Goal: Navigation & Orientation: Find specific page/section

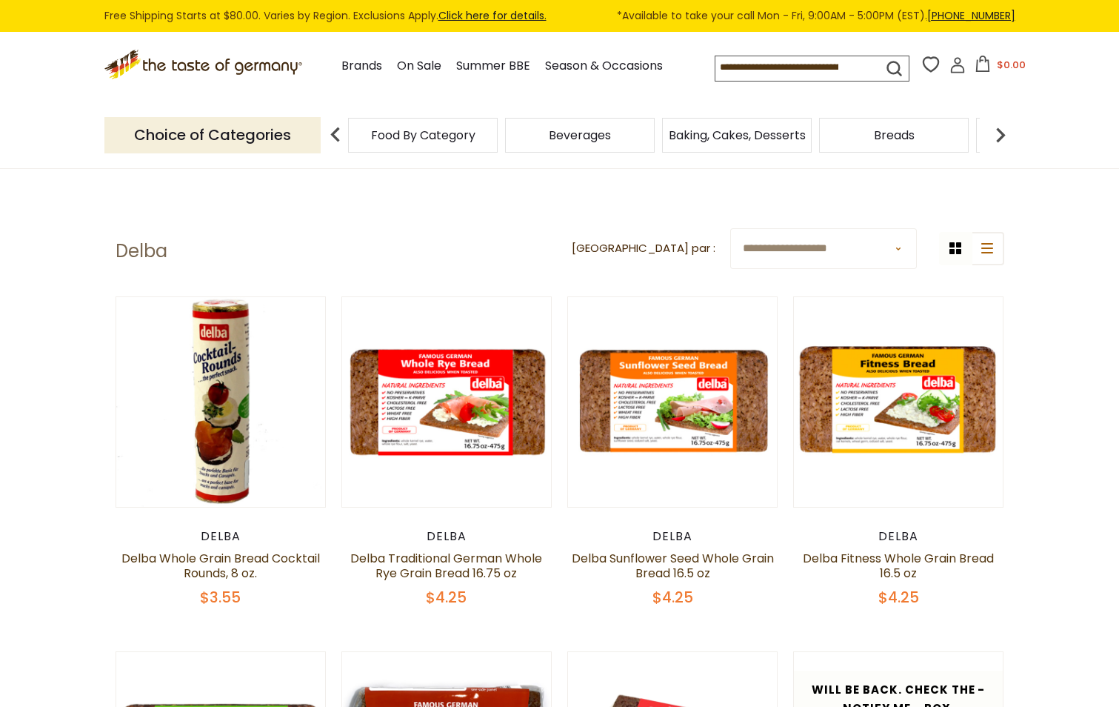
click at [399, 137] on span "Food By Category" at bounding box center [423, 135] width 104 height 11
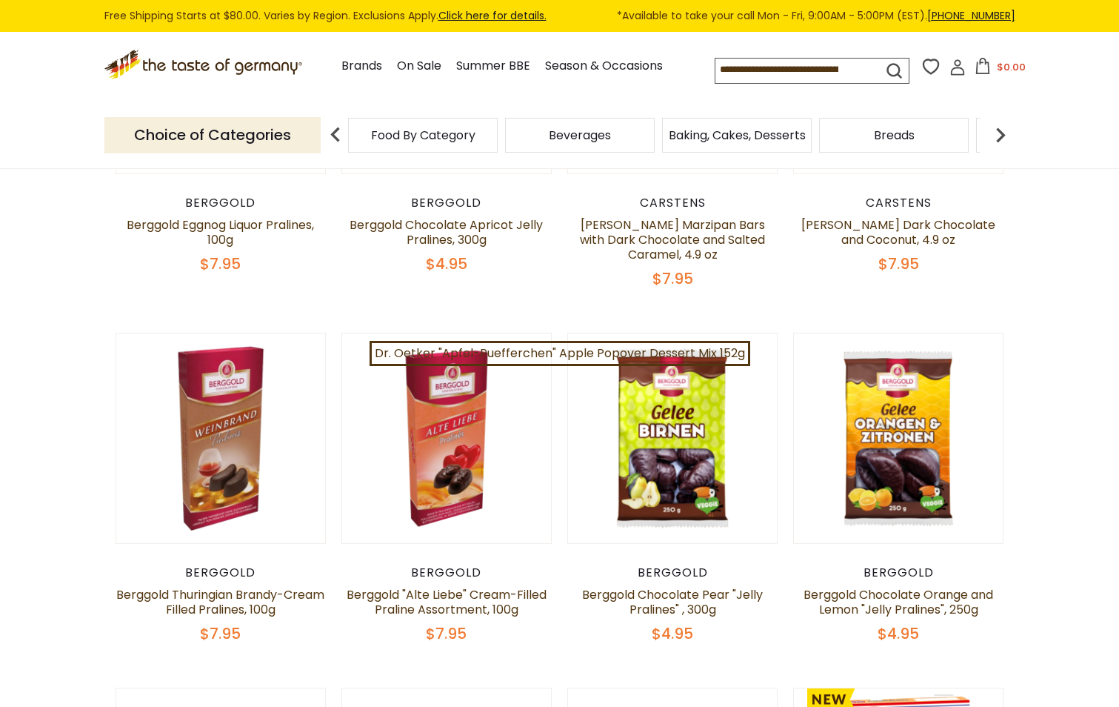
scroll to position [74, 0]
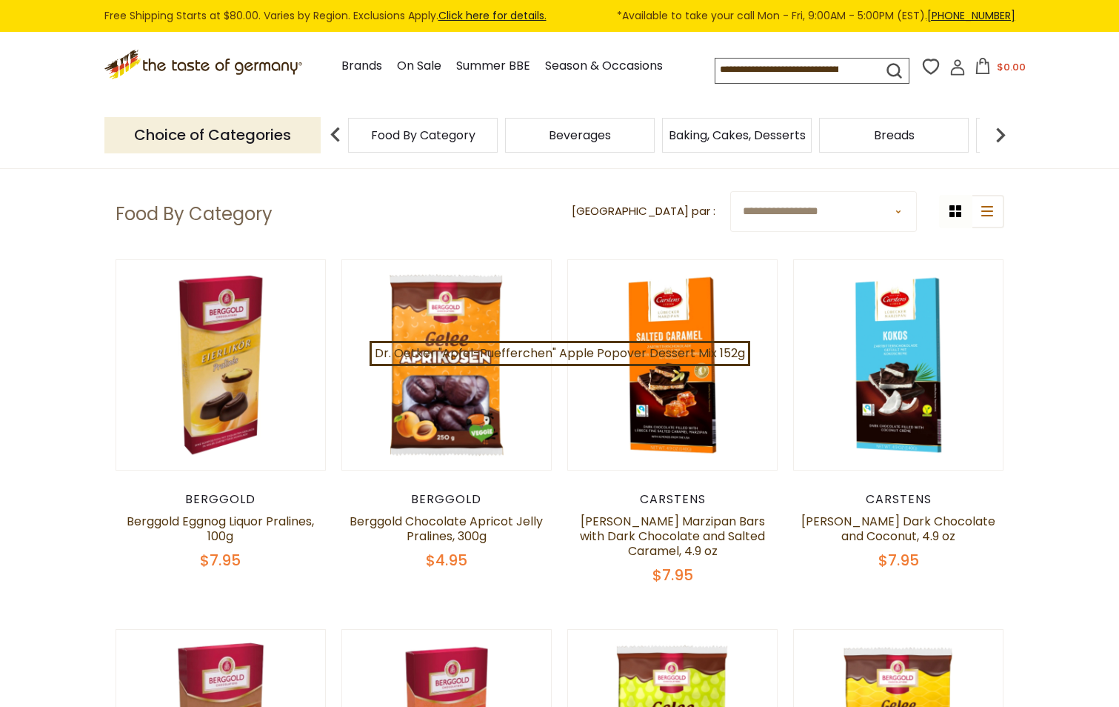
click at [802, 219] on select "**********" at bounding box center [823, 211] width 187 height 41
click at [779, 70] on input at bounding box center [786, 69] width 141 height 21
type input "*******"
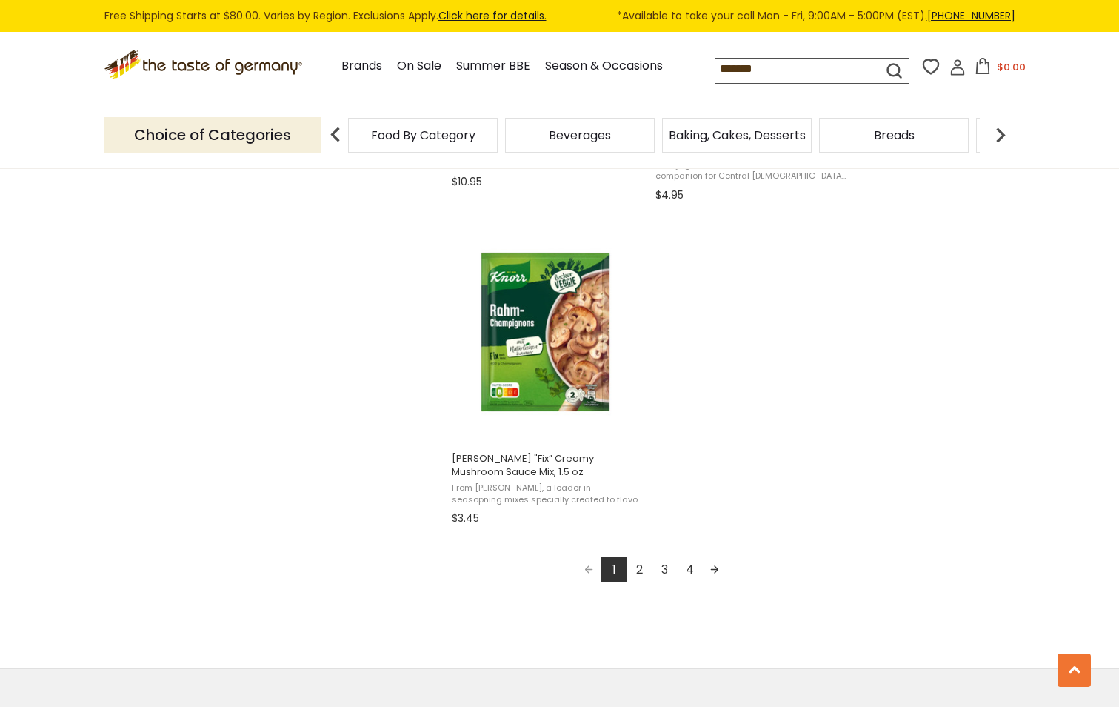
scroll to position [2741, 0]
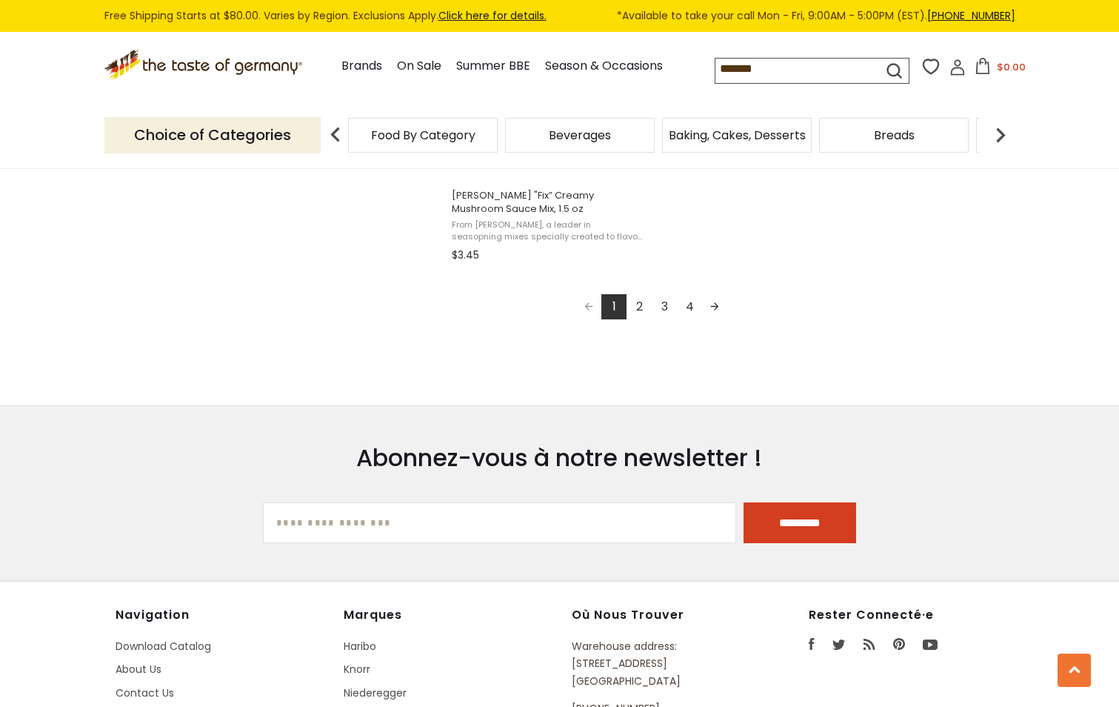
click at [637, 296] on link "2" at bounding box center [639, 306] width 25 height 25
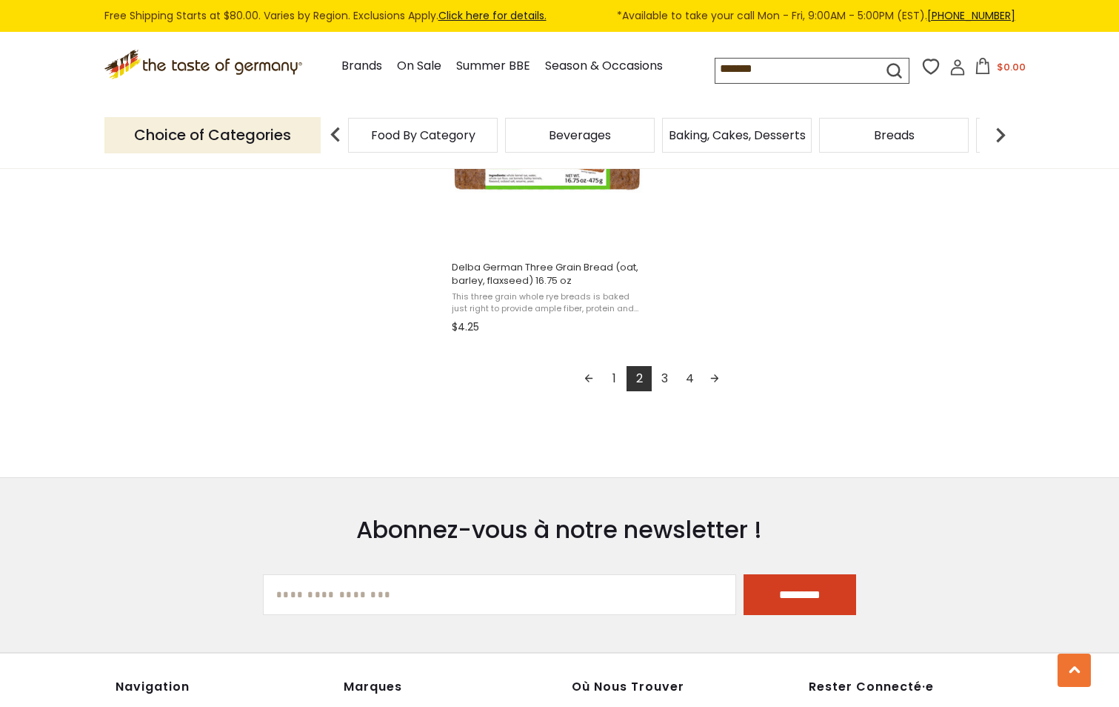
scroll to position [2667, 0]
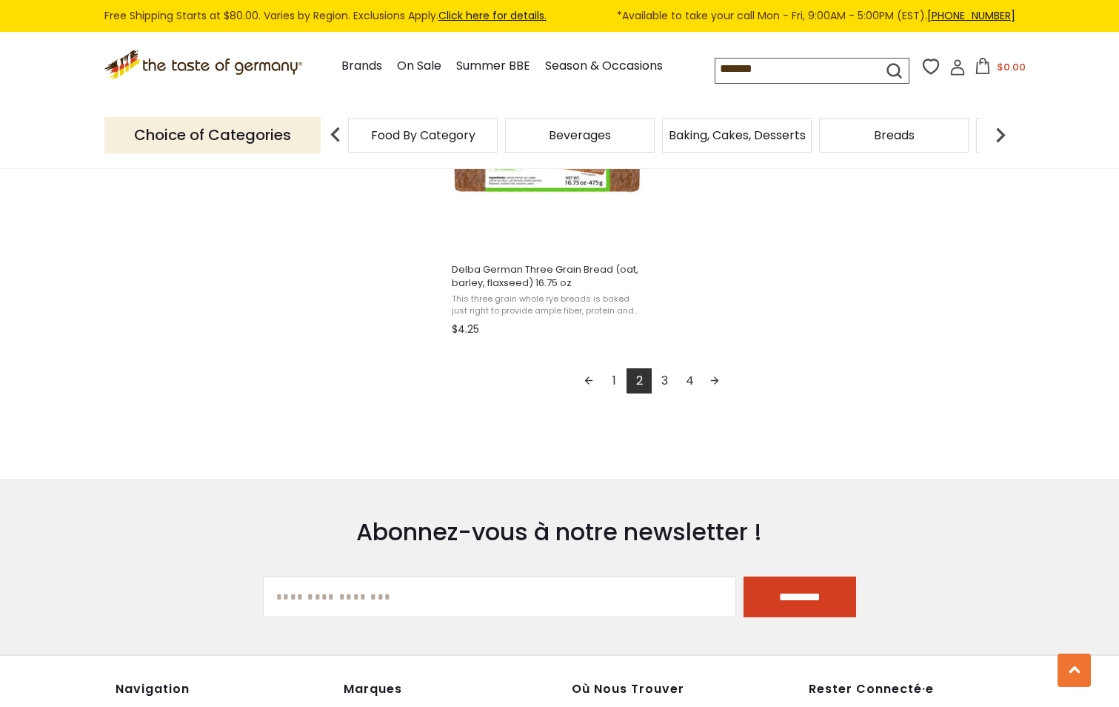
click at [669, 384] on link "3" at bounding box center [664, 380] width 25 height 25
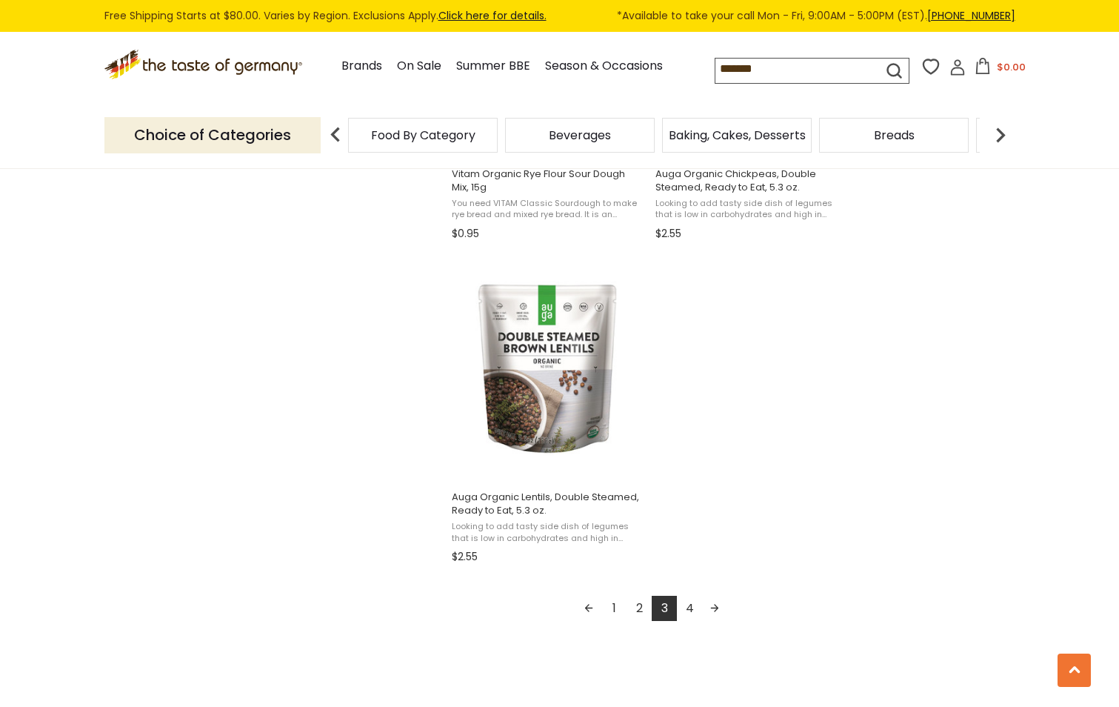
scroll to position [2667, 0]
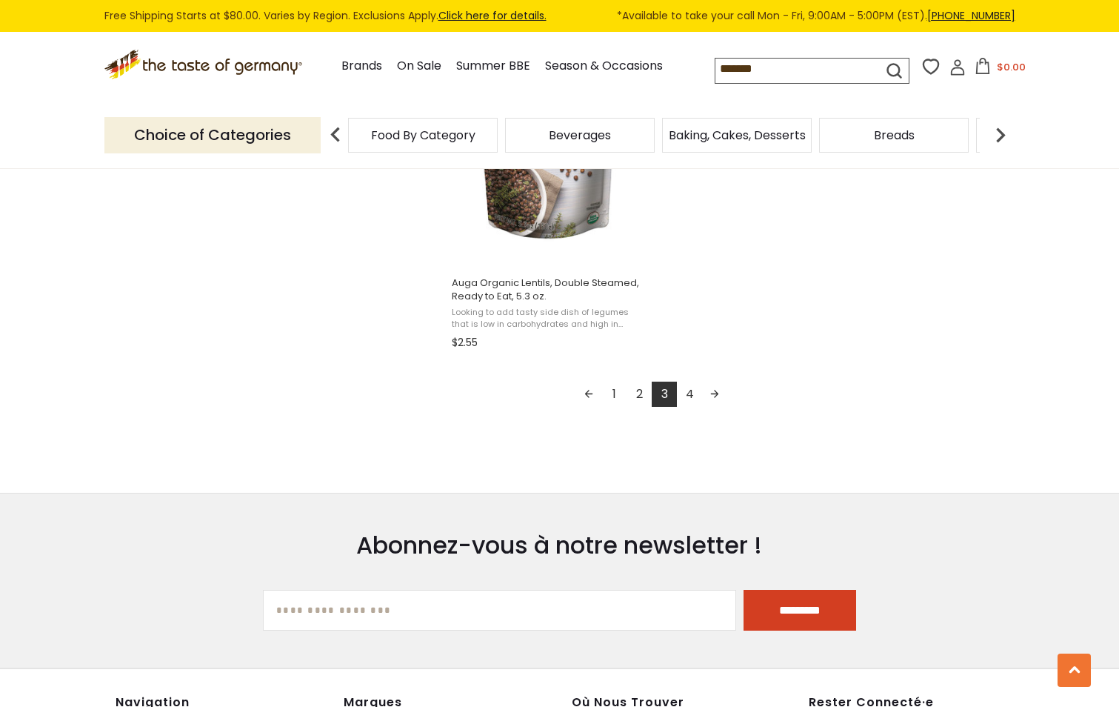
click at [688, 391] on link "4" at bounding box center [689, 394] width 25 height 25
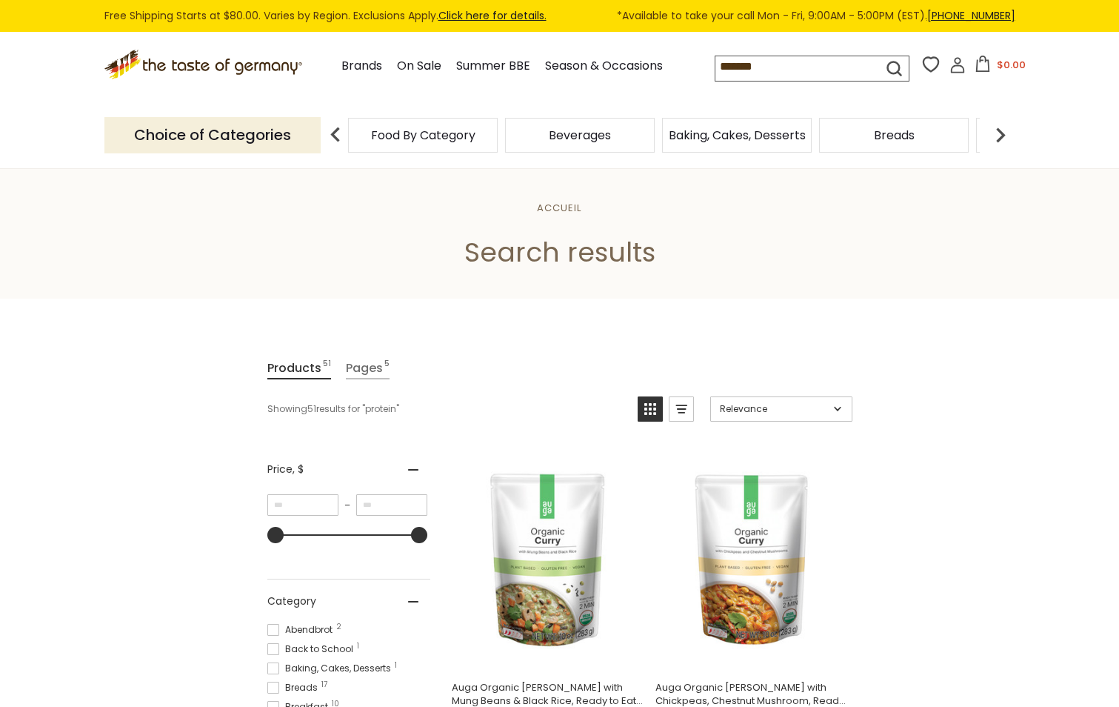
drag, startPoint x: 737, startPoint y: 89, endPoint x: 677, endPoint y: 90, distance: 60.0
click at [677, 90] on div ".st0{fill:#EDD300;} .st1{fill:#D33E21;} .st0{fill:#EDD300;} .st1{fill:#D33E21;}…" at bounding box center [559, 67] width 911 height 68
type input "*********"
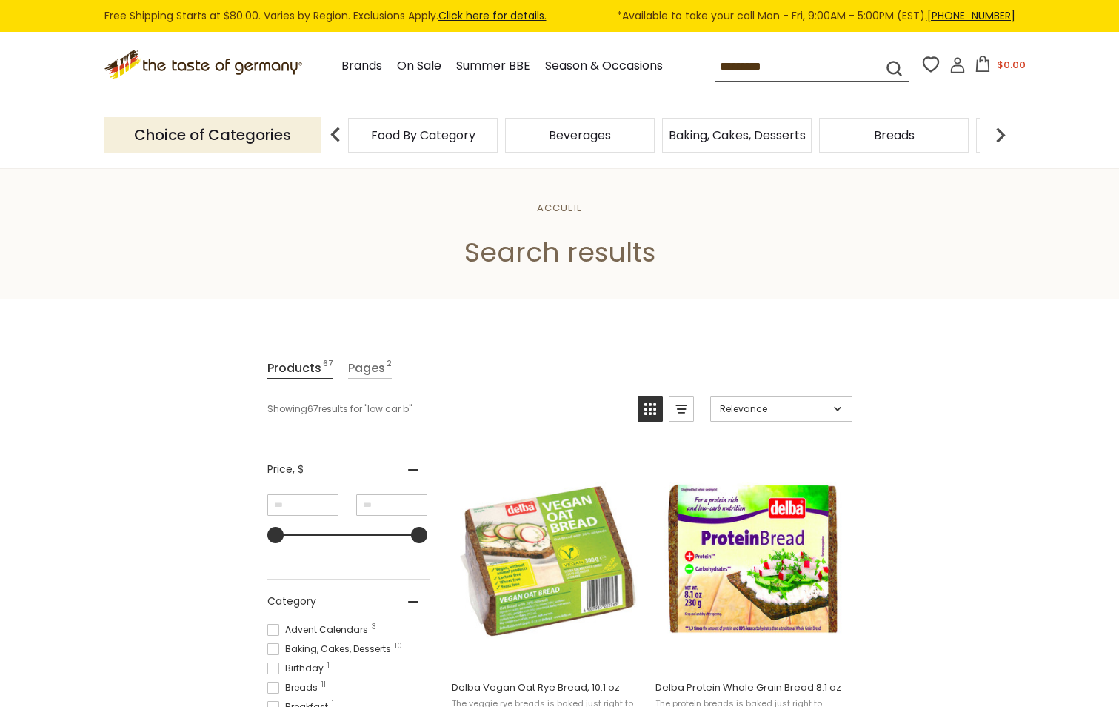
click at [768, 68] on input "*********" at bounding box center [786, 66] width 141 height 21
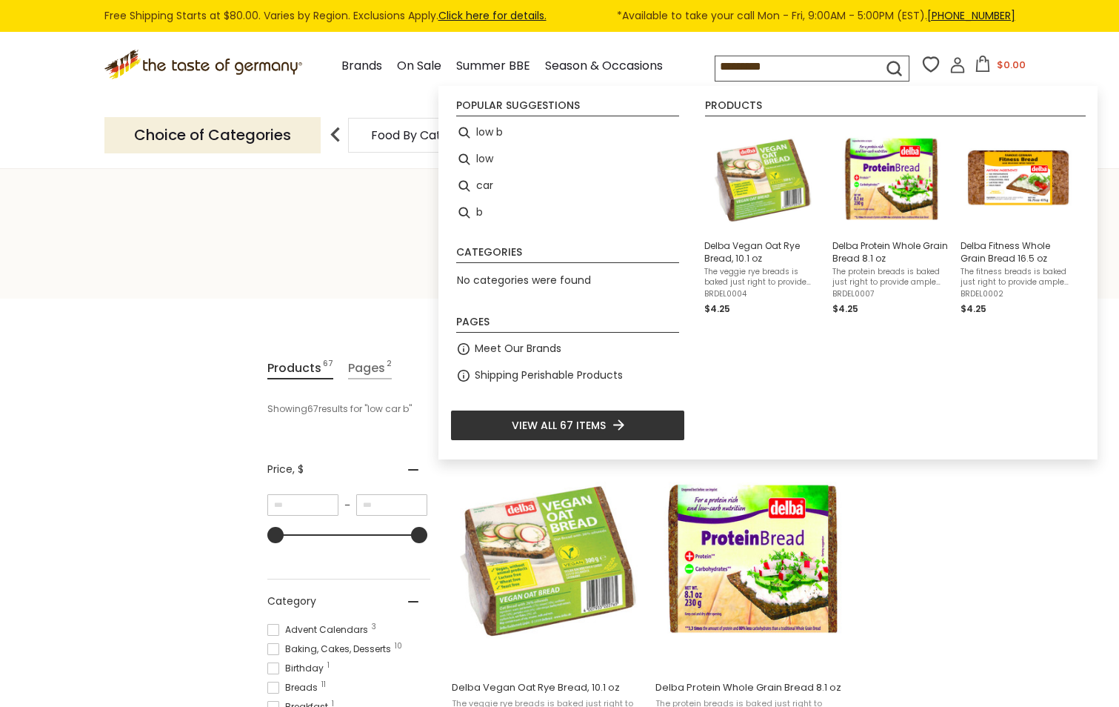
type input "********"
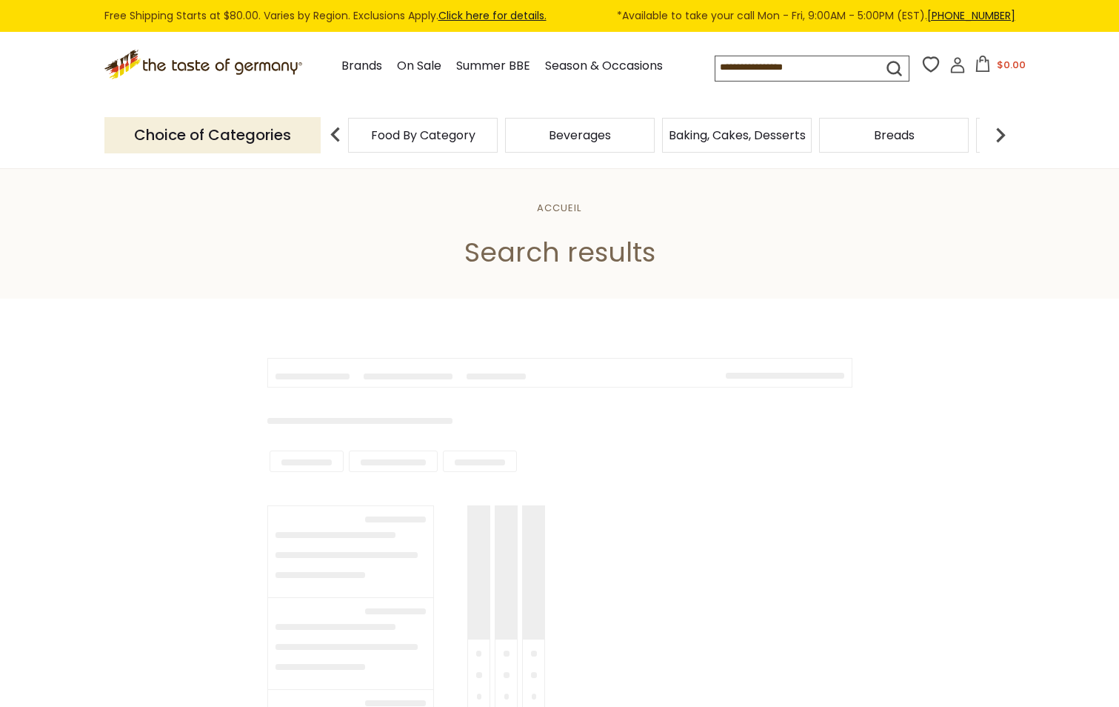
type input "********"
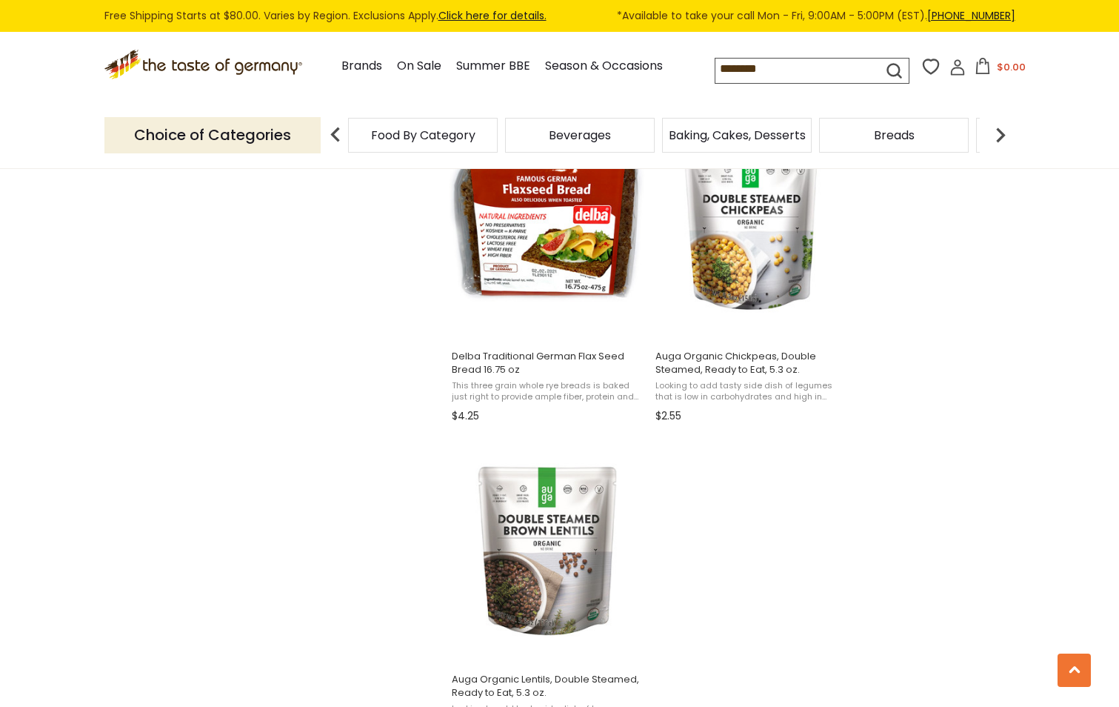
scroll to position [2519, 0]
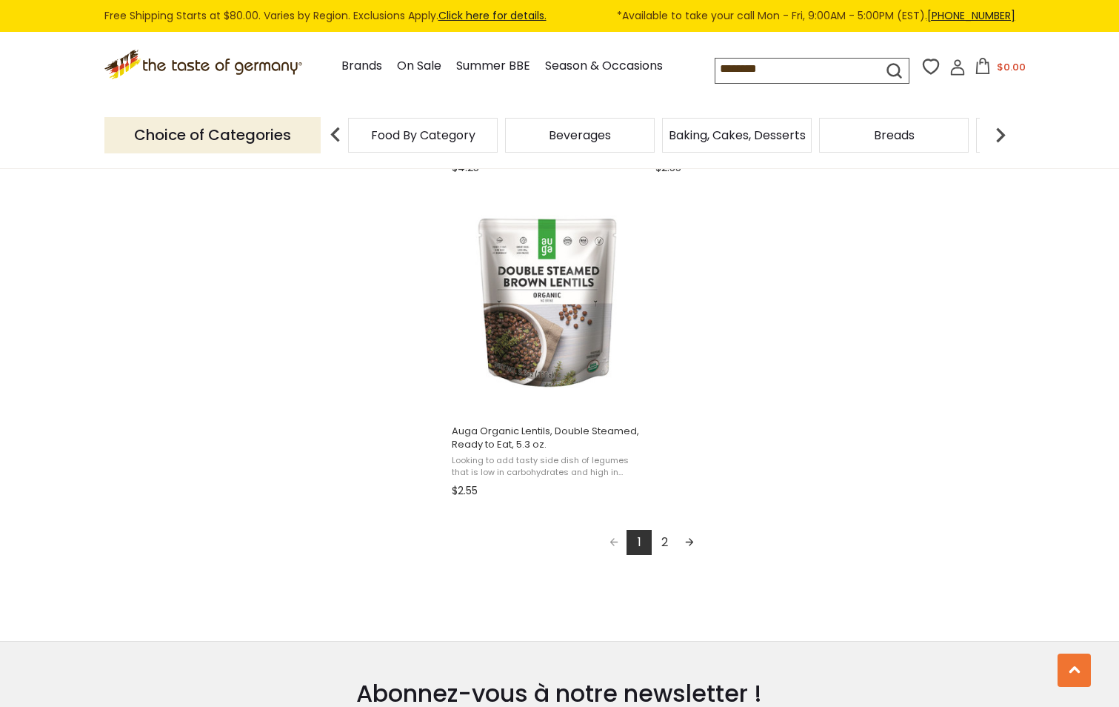
click at [679, 531] on link "Next page" at bounding box center [689, 542] width 25 height 25
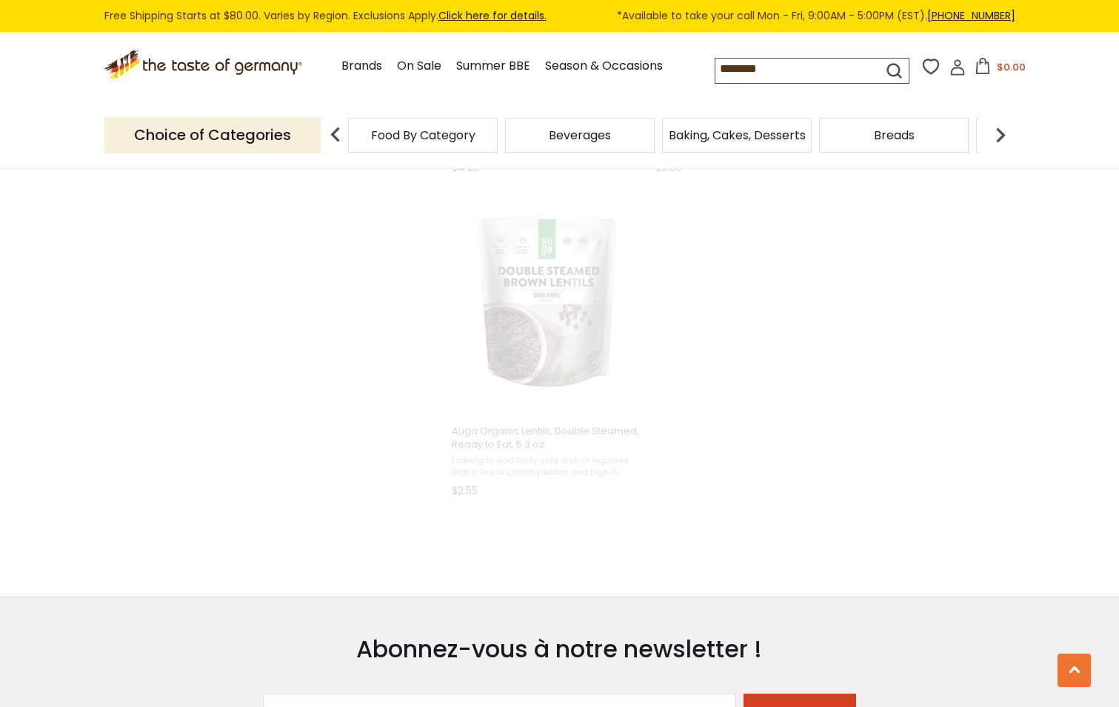
scroll to position [777, 0]
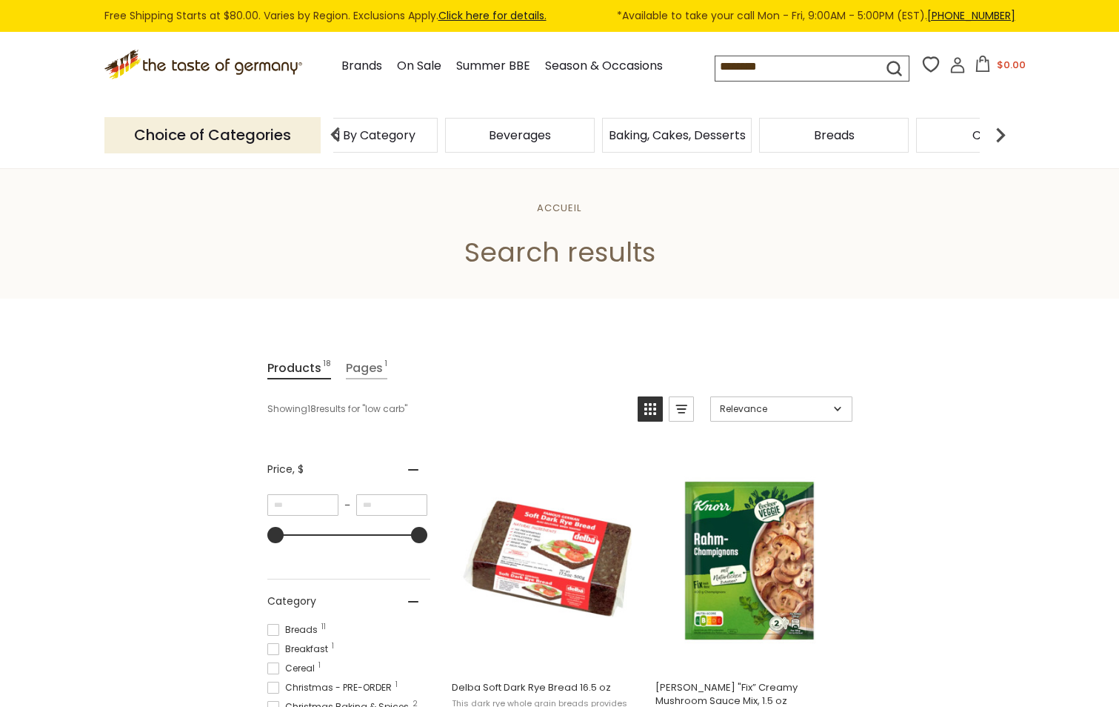
click at [438, 130] on div "Beverages" at bounding box center [363, 135] width 150 height 35
click at [518, 136] on span "Beverages" at bounding box center [520, 135] width 62 height 11
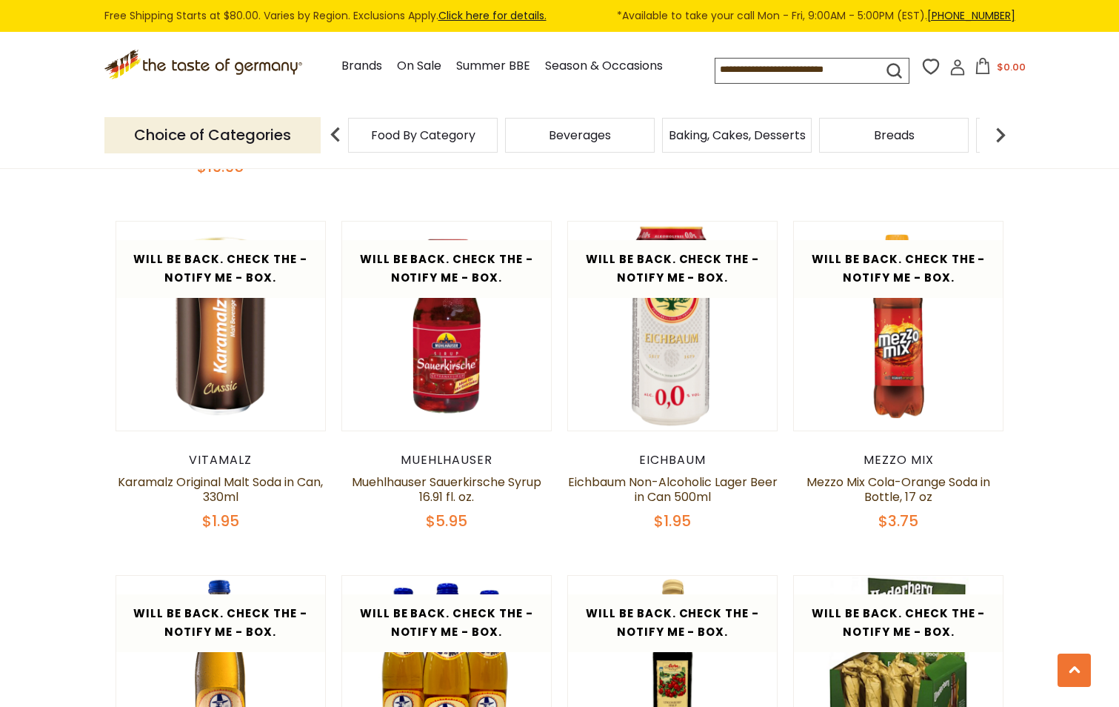
scroll to position [2371, 0]
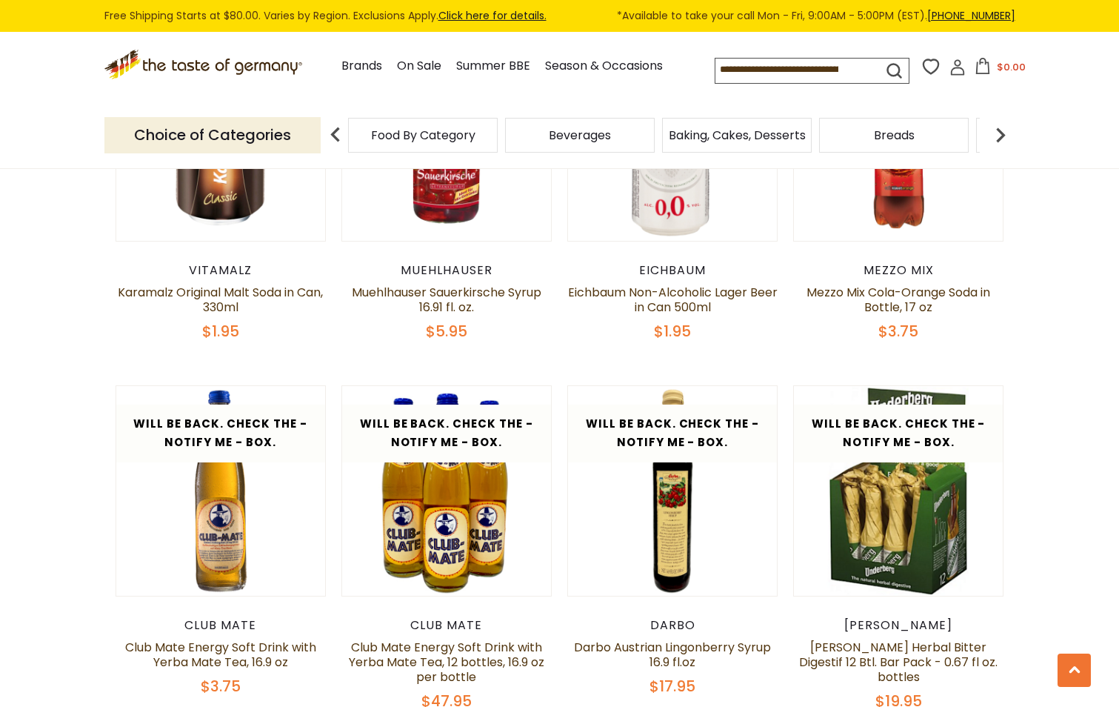
click at [498, 146] on div "Breads" at bounding box center [423, 135] width 150 height 35
click at [879, 130] on span "Breads" at bounding box center [887, 135] width 41 height 11
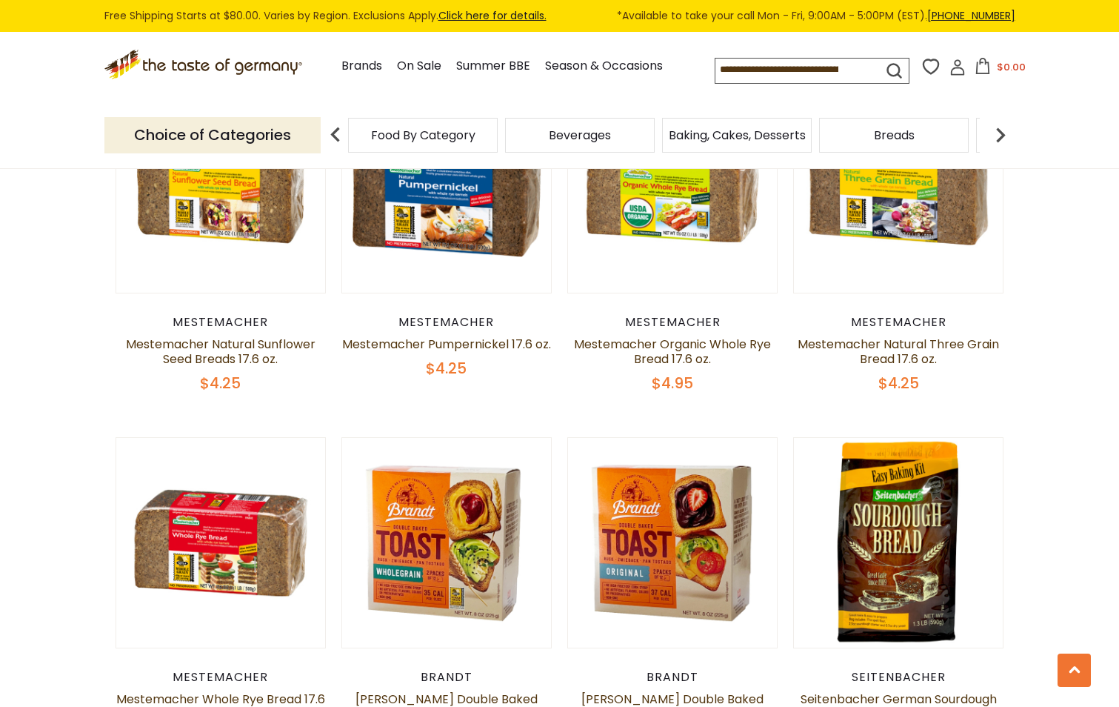
scroll to position [3260, 0]
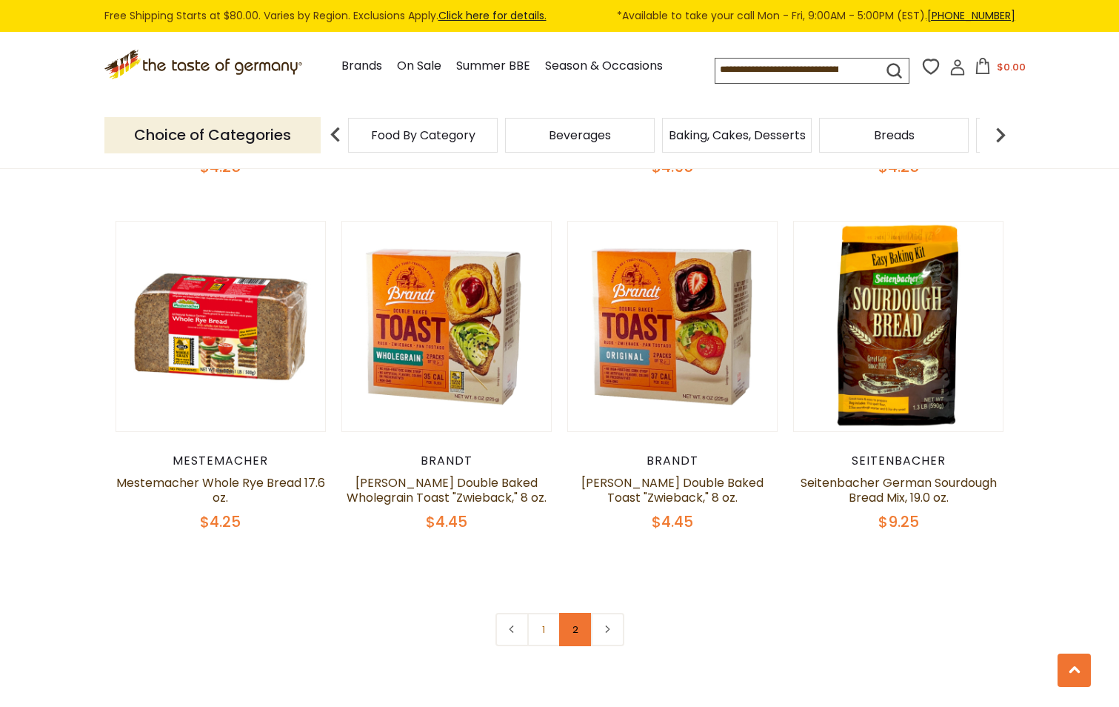
click at [576, 626] on link "2" at bounding box center [575, 629] width 33 height 33
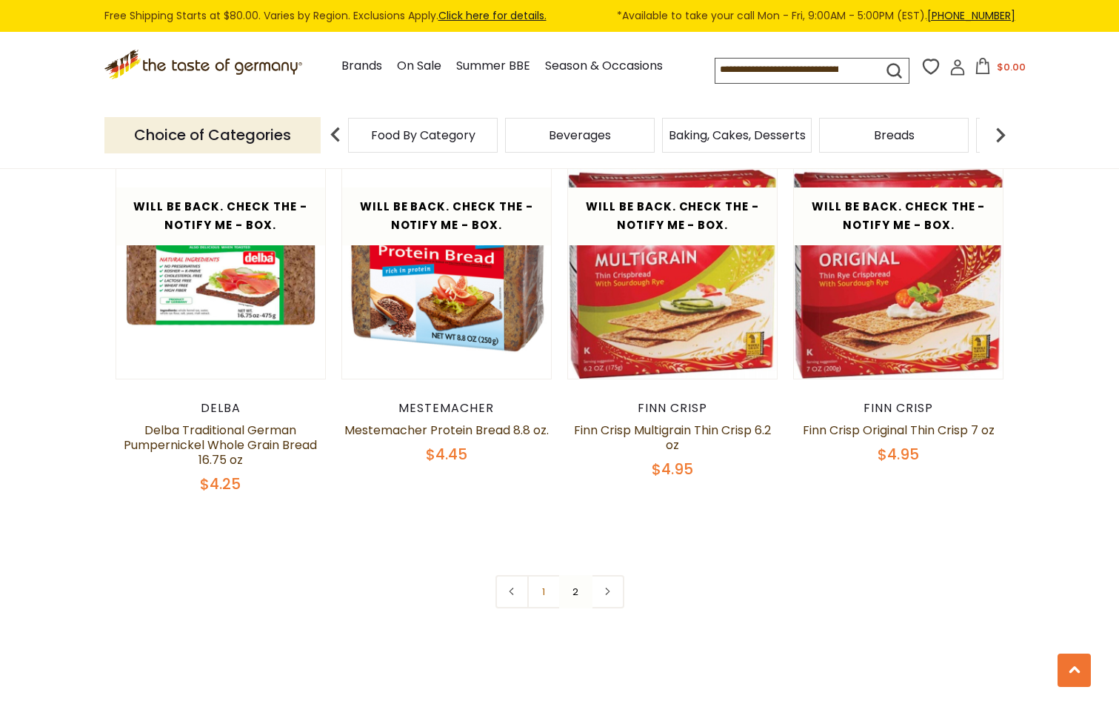
scroll to position [1805, 0]
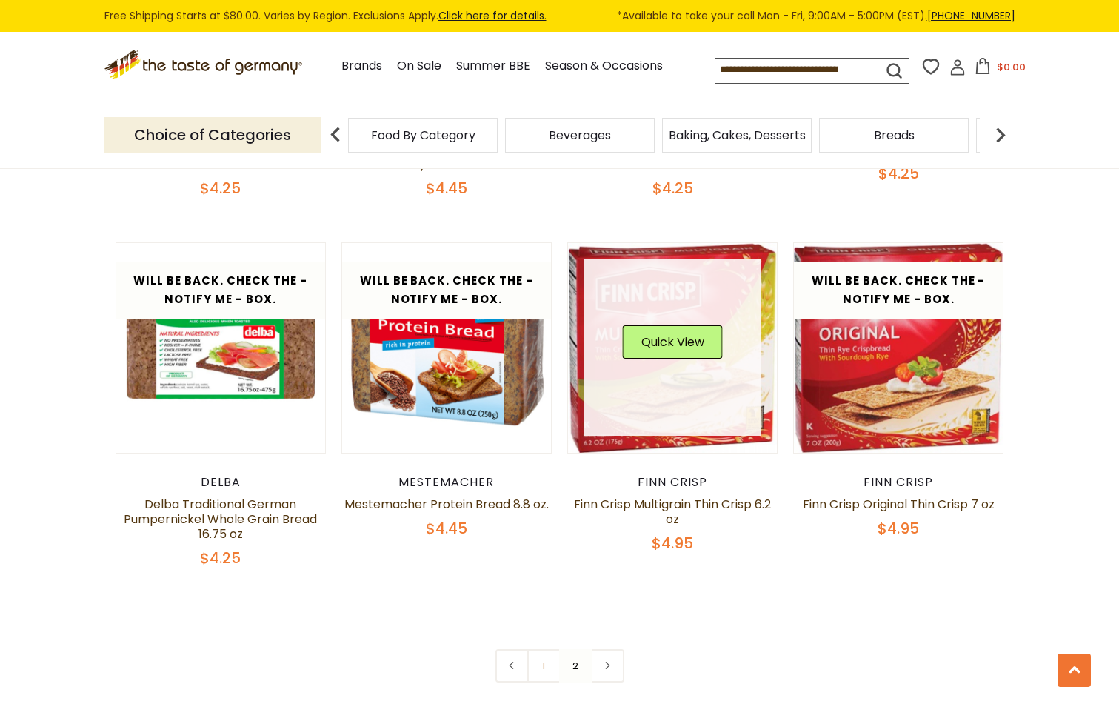
click at [624, 439] on img at bounding box center [673, 348] width 210 height 210
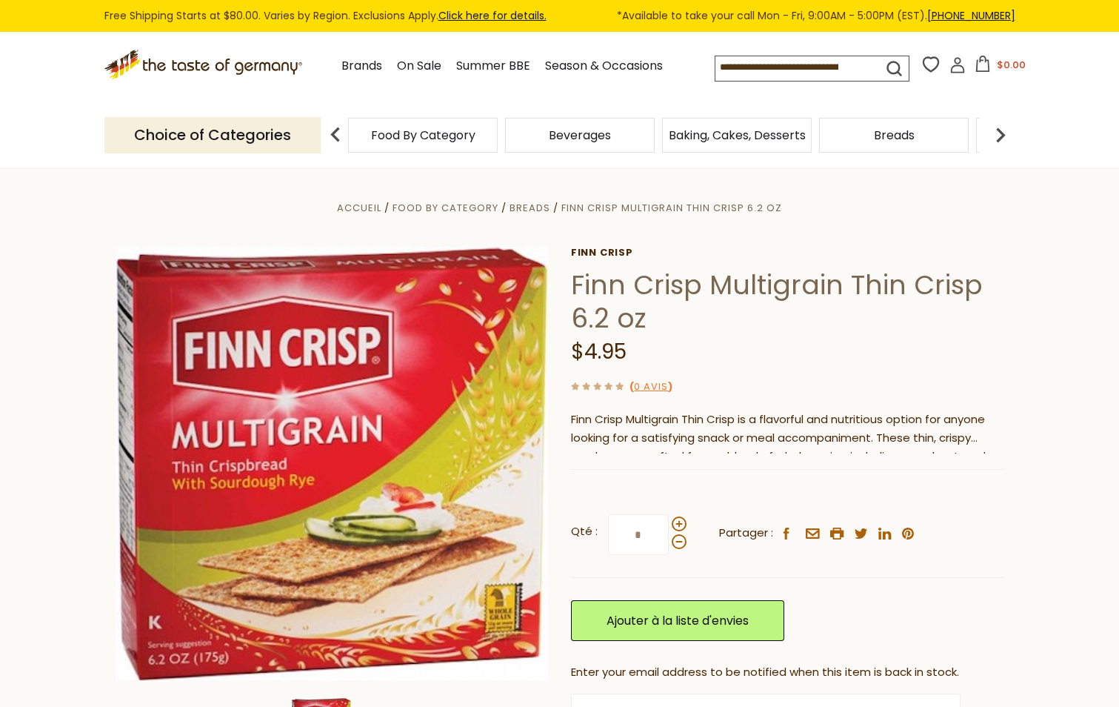
click at [998, 133] on img at bounding box center [1001, 135] width 30 height 30
click at [1004, 139] on img at bounding box center [1001, 135] width 30 height 30
click at [1005, 138] on img at bounding box center [1001, 135] width 30 height 30
click at [1006, 137] on img at bounding box center [1001, 135] width 30 height 30
click at [1006, 136] on img at bounding box center [1001, 135] width 30 height 30
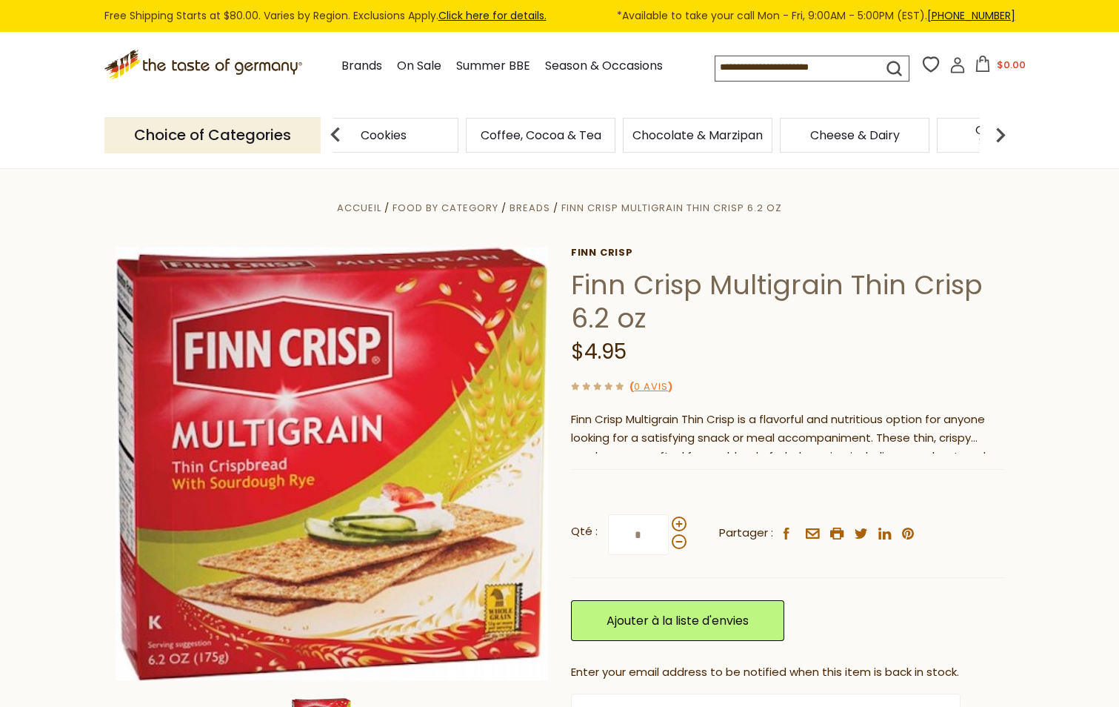
click at [1006, 136] on img at bounding box center [1001, 135] width 30 height 30
click at [700, 139] on span "Cheese & Dairy" at bounding box center [671, 135] width 90 height 11
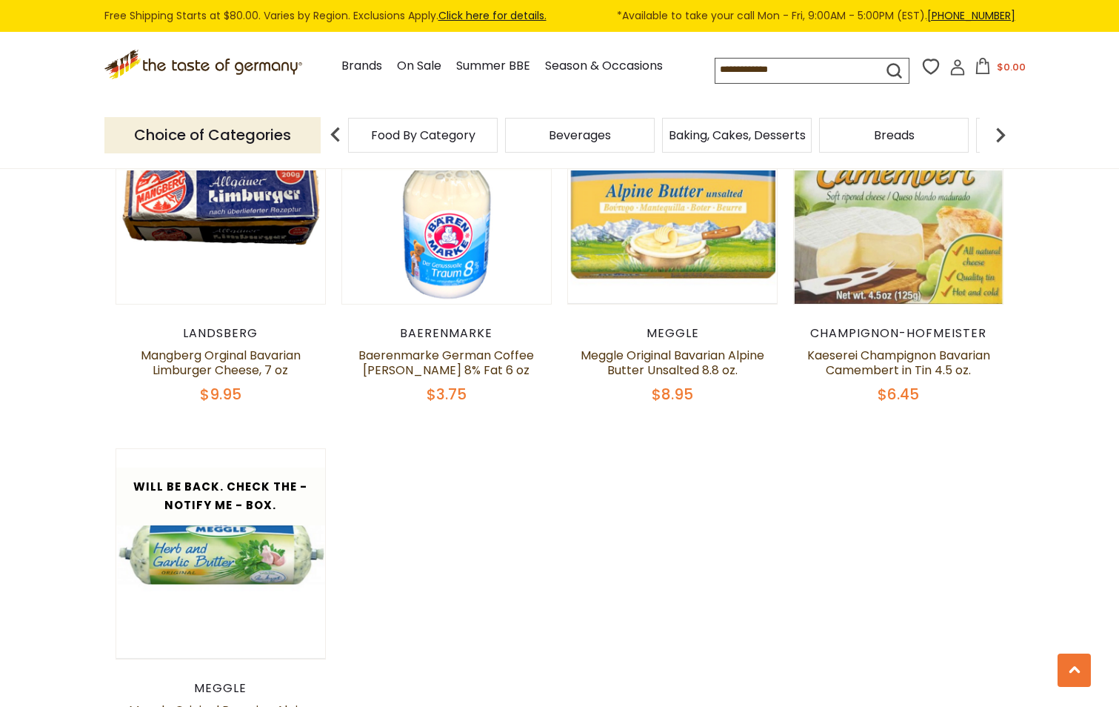
scroll to position [1332, 0]
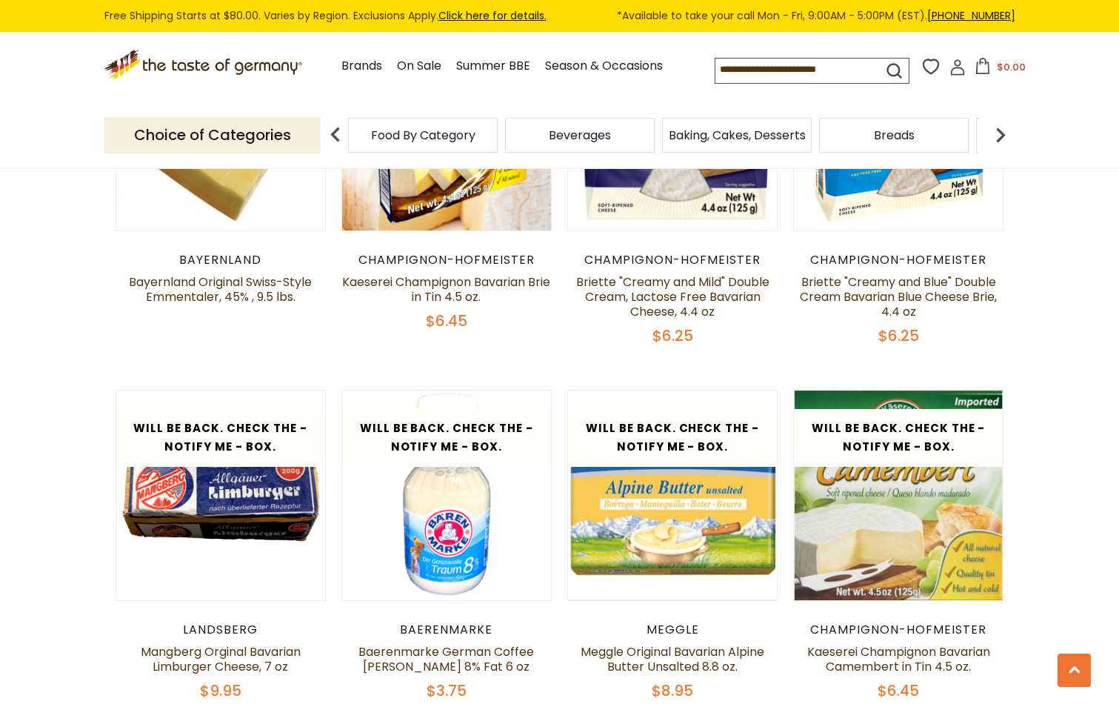
click at [999, 134] on img at bounding box center [1001, 135] width 30 height 30
click at [999, 133] on img at bounding box center [1001, 135] width 30 height 30
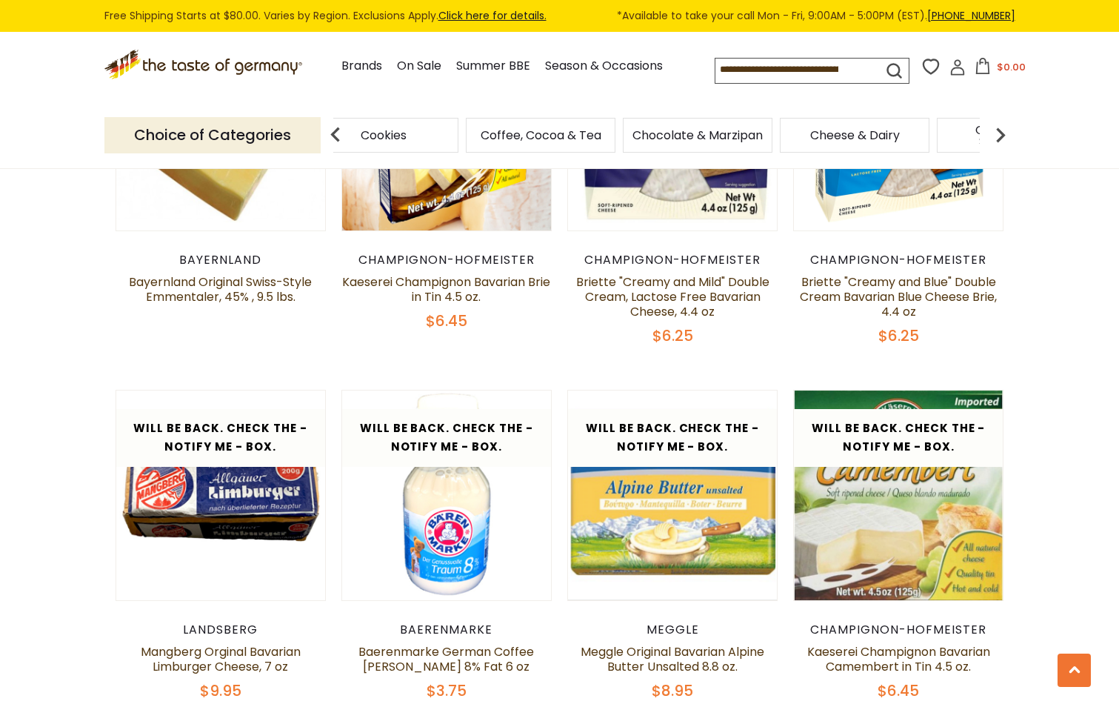
click at [999, 133] on img at bounding box center [1001, 135] width 30 height 30
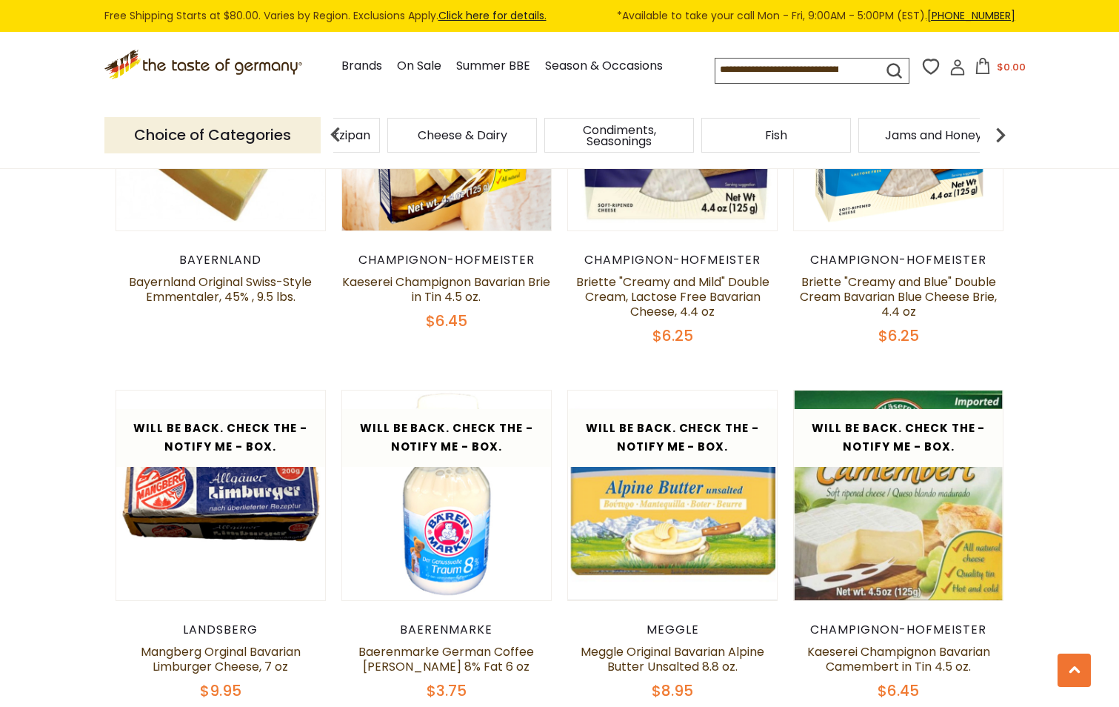
click at [1002, 131] on img at bounding box center [1001, 135] width 30 height 30
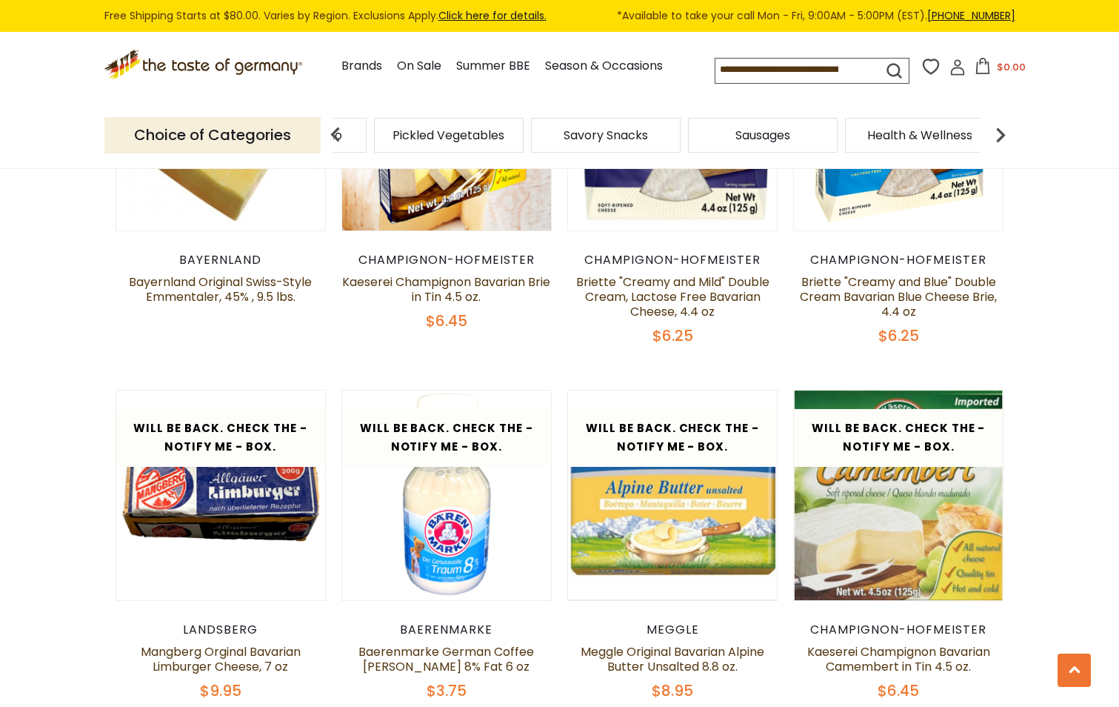
click at [958, 132] on span "Health & Wellness" at bounding box center [920, 135] width 105 height 11
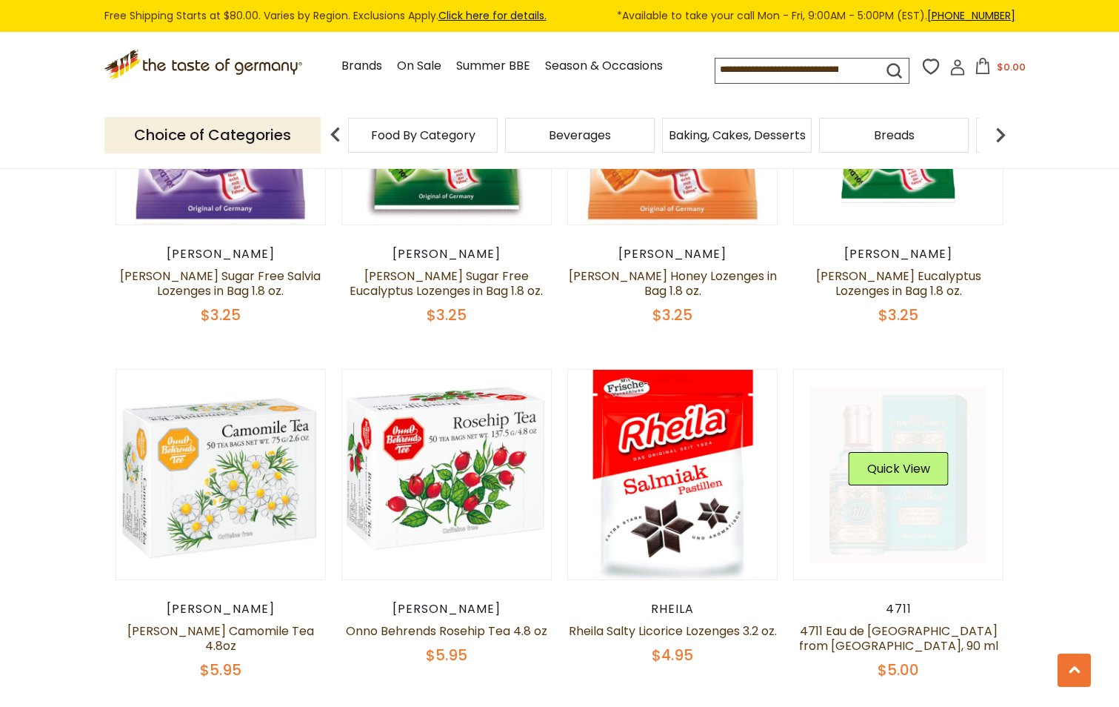
scroll to position [2815, 0]
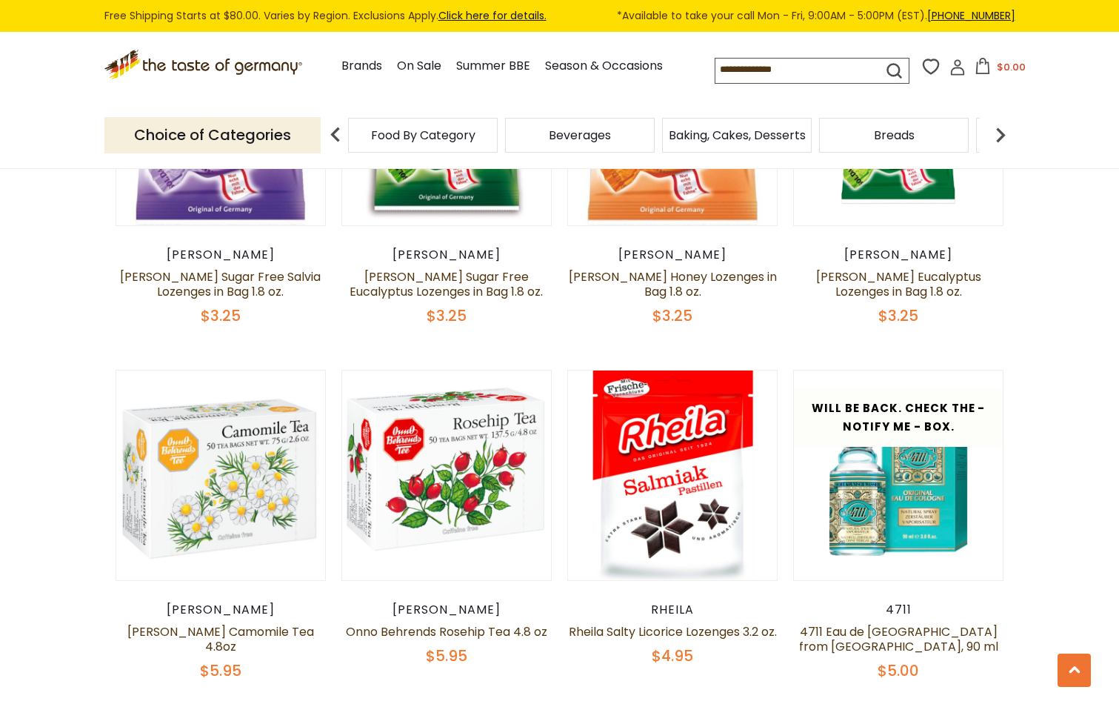
click at [996, 122] on img at bounding box center [1001, 135] width 30 height 30
click at [996, 124] on img at bounding box center [1001, 135] width 30 height 30
click at [997, 126] on img at bounding box center [1001, 135] width 30 height 30
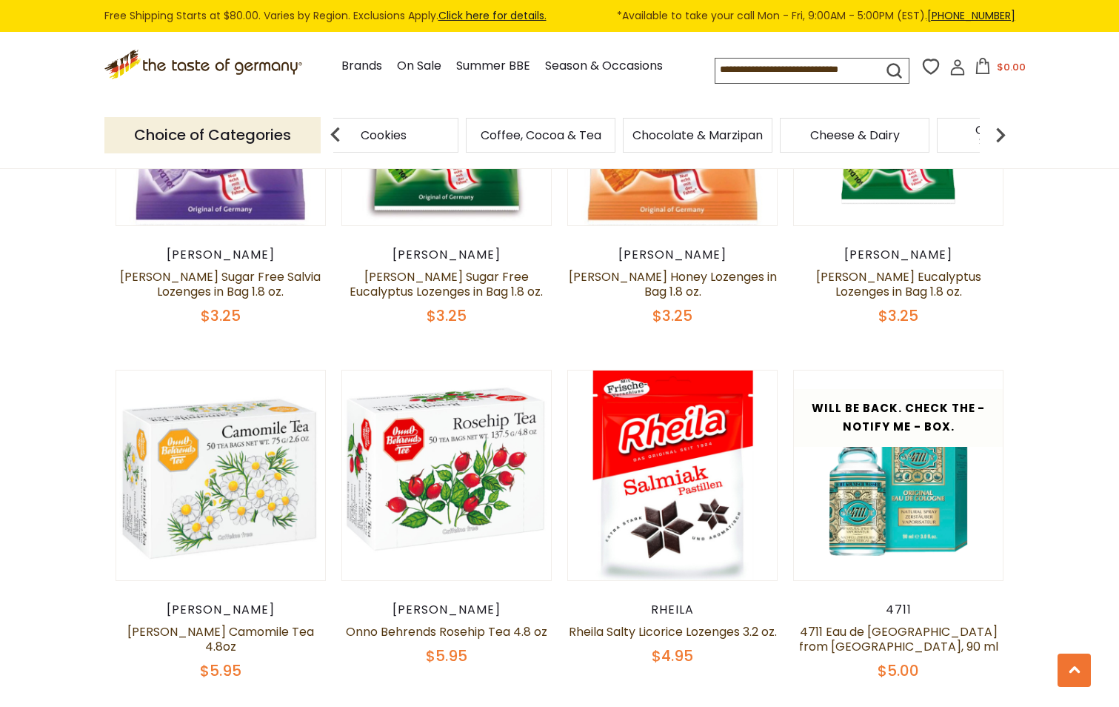
click at [997, 126] on img at bounding box center [1001, 135] width 30 height 30
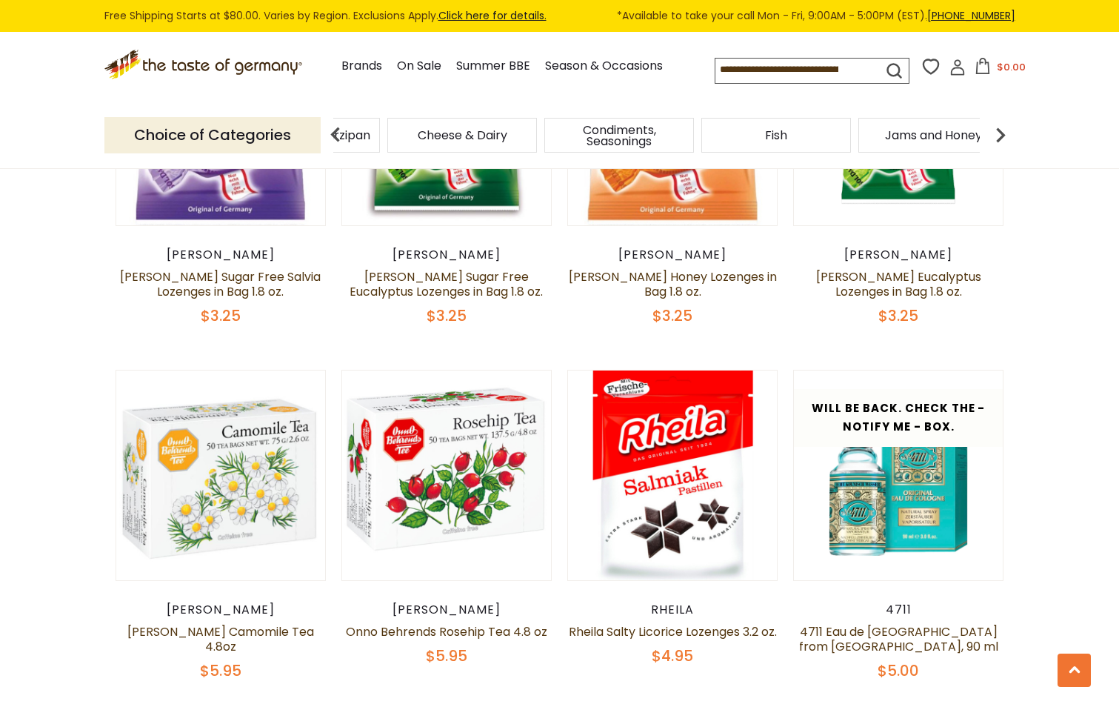
click at [997, 126] on img at bounding box center [1001, 135] width 30 height 30
click at [997, 127] on img at bounding box center [1001, 135] width 30 height 30
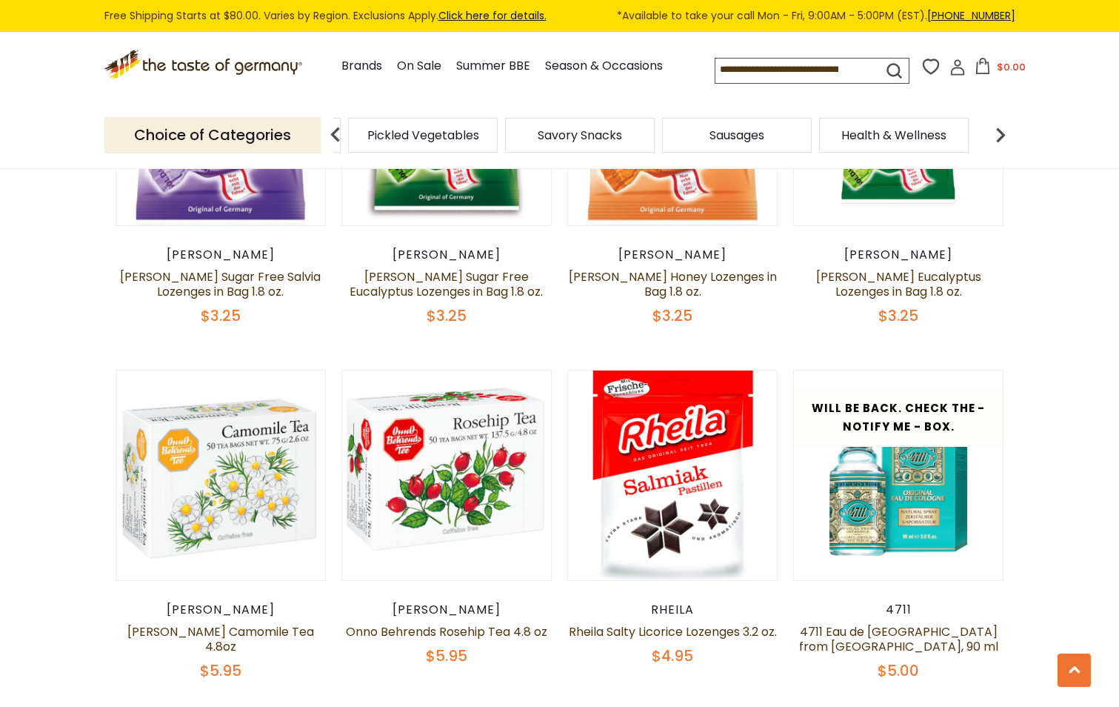
click at [997, 127] on img at bounding box center [1001, 135] width 30 height 30
click at [591, 136] on span "Savory Snacks" at bounding box center [606, 135] width 84 height 11
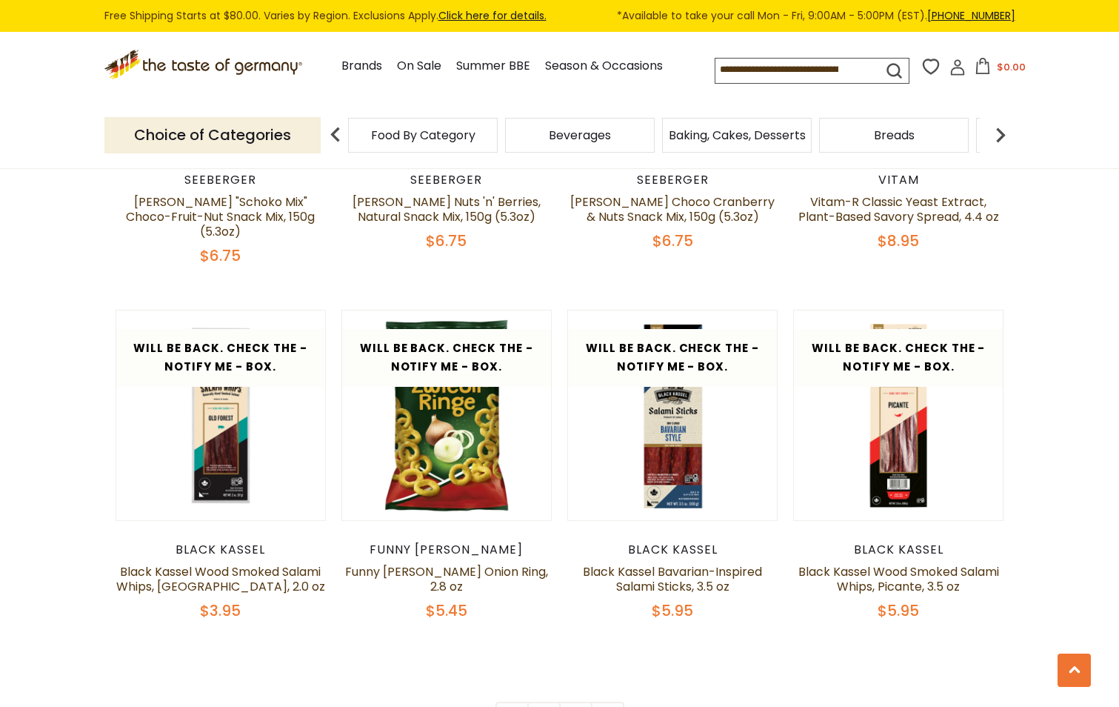
scroll to position [3334, 0]
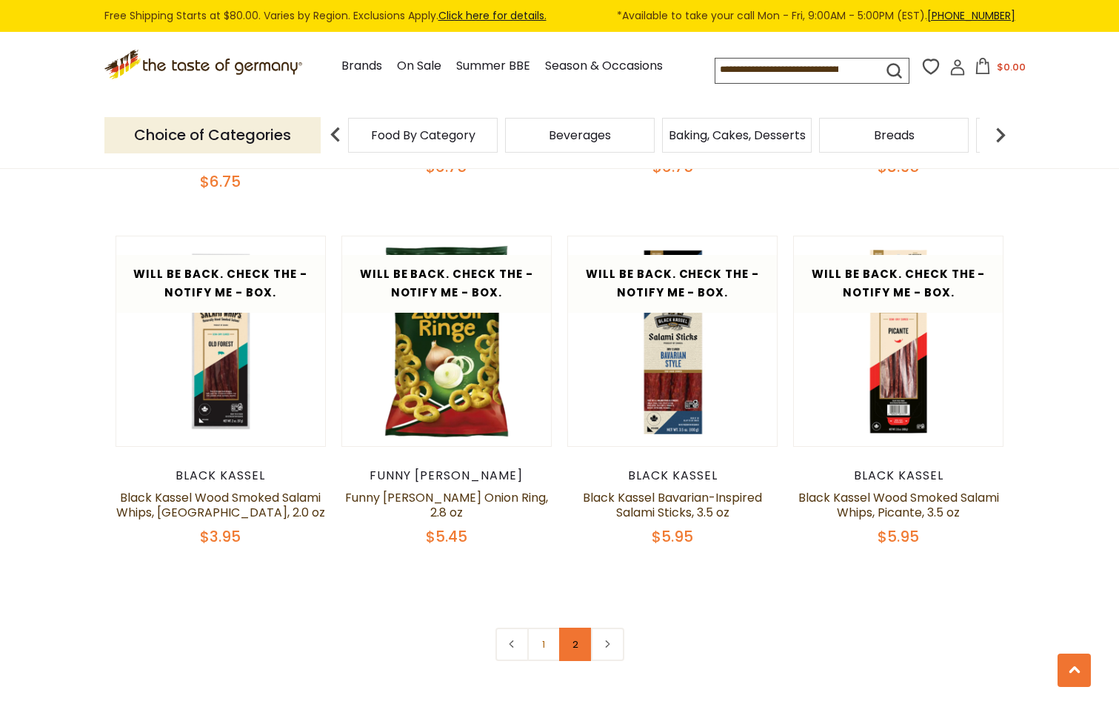
click at [573, 627] on link "2" at bounding box center [575, 643] width 33 height 33
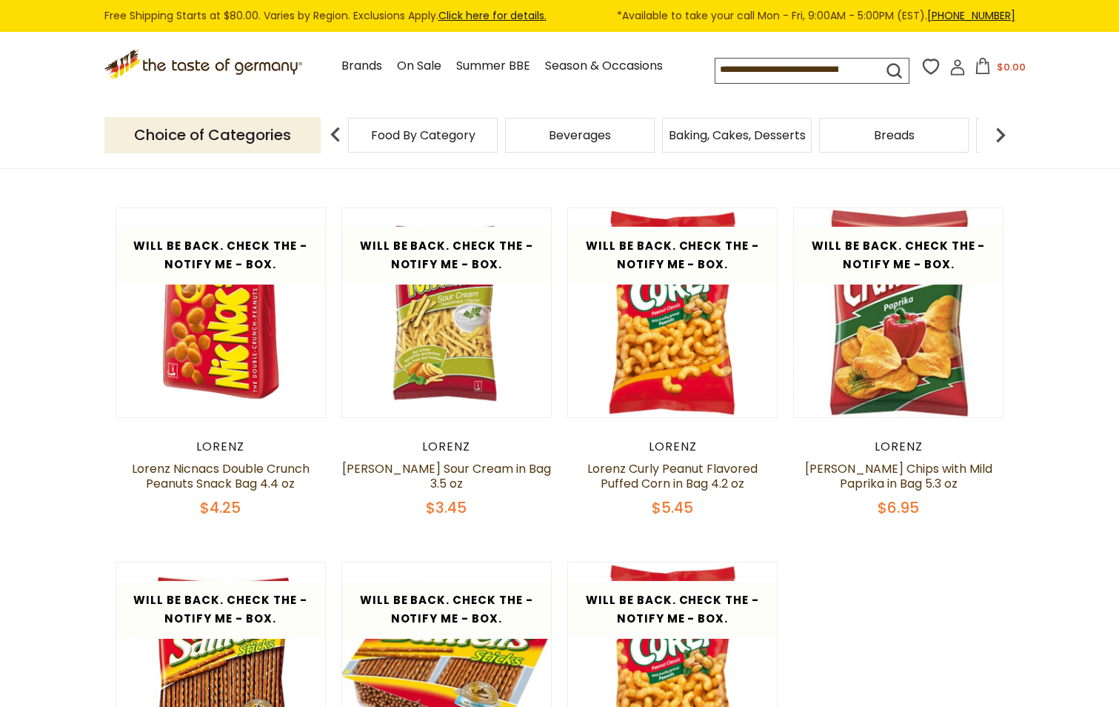
scroll to position [471, 0]
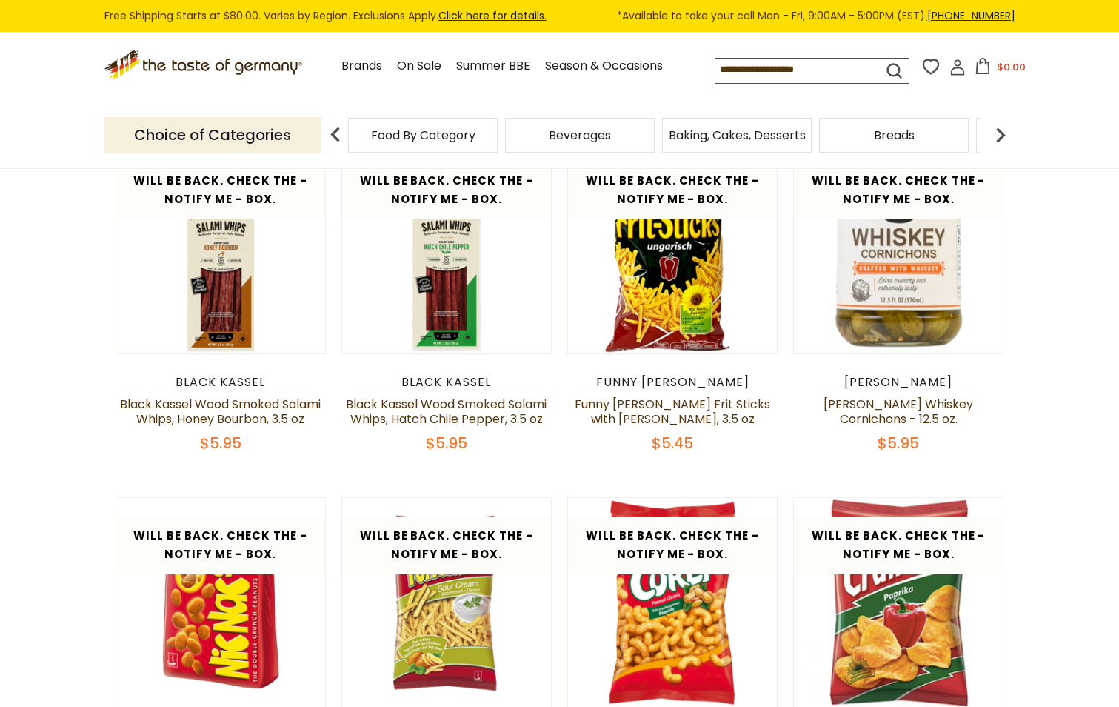
click at [1007, 129] on img at bounding box center [1001, 135] width 30 height 30
click at [1004, 132] on img at bounding box center [1001, 135] width 30 height 30
click at [1003, 133] on img at bounding box center [1001, 135] width 30 height 30
click at [1001, 135] on img at bounding box center [1001, 135] width 30 height 30
click at [1001, 136] on img at bounding box center [1001, 135] width 30 height 30
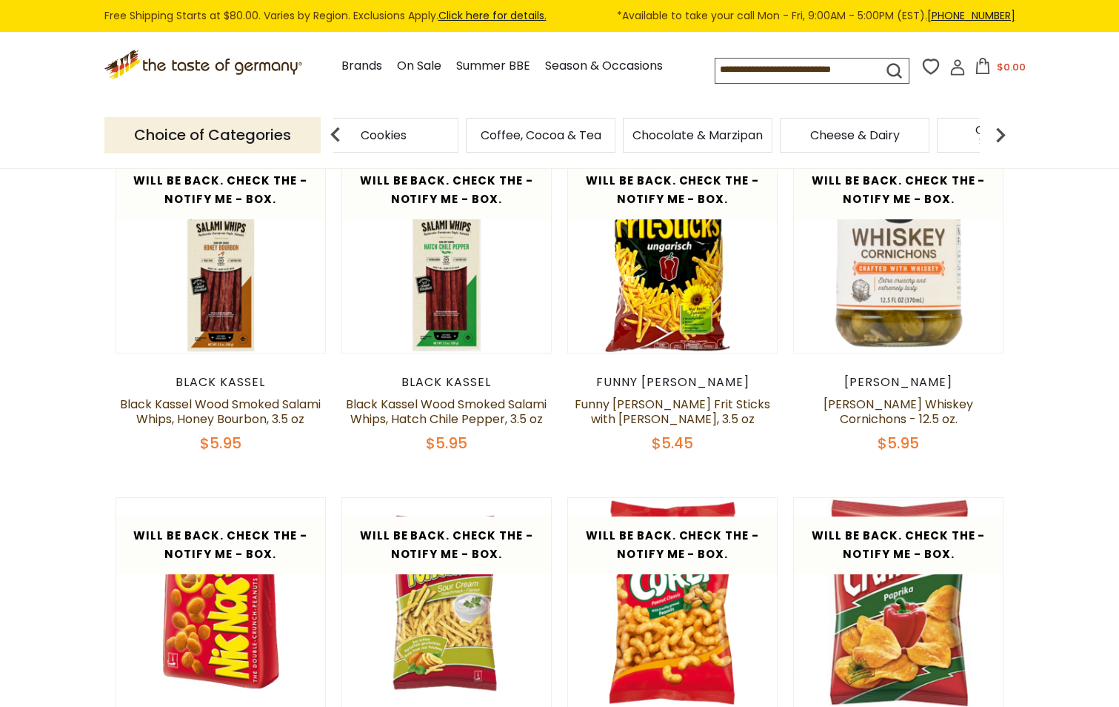
click at [1000, 137] on img at bounding box center [1001, 135] width 30 height 30
click at [1001, 136] on img at bounding box center [1001, 135] width 30 height 30
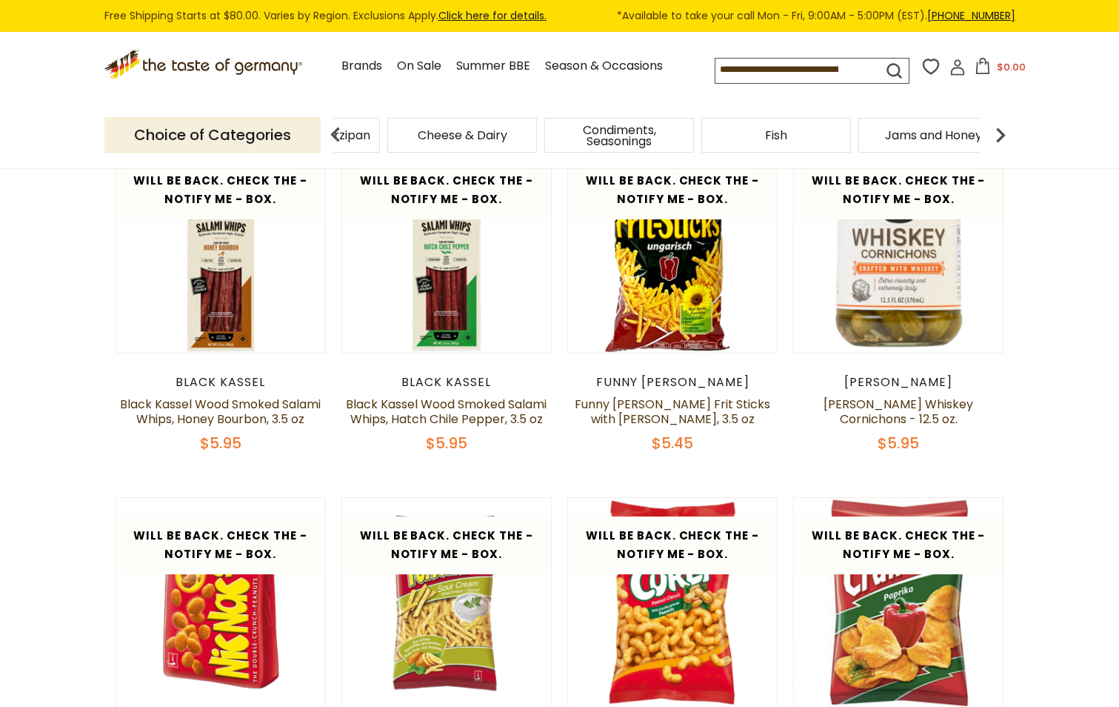
click at [1000, 136] on img at bounding box center [1001, 135] width 30 height 30
click at [999, 139] on img at bounding box center [1001, 135] width 30 height 30
click at [999, 140] on img at bounding box center [1001, 135] width 30 height 30
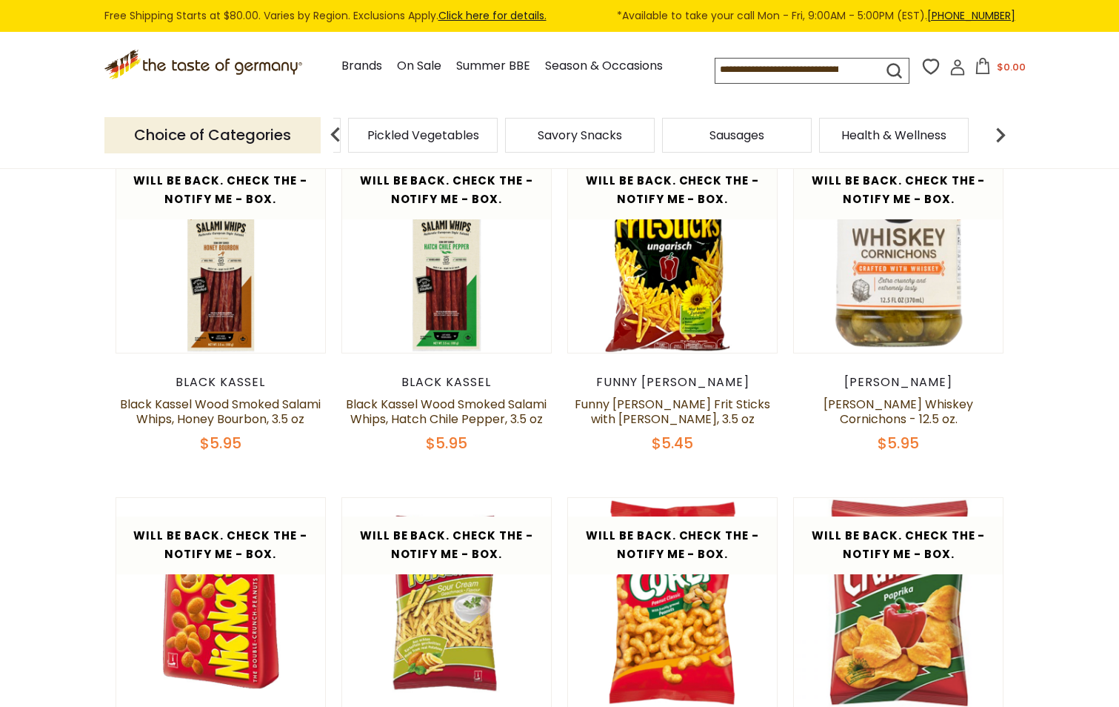
click at [999, 141] on img at bounding box center [1001, 135] width 30 height 30
click at [546, 136] on span "Sausages" at bounding box center [540, 135] width 55 height 11
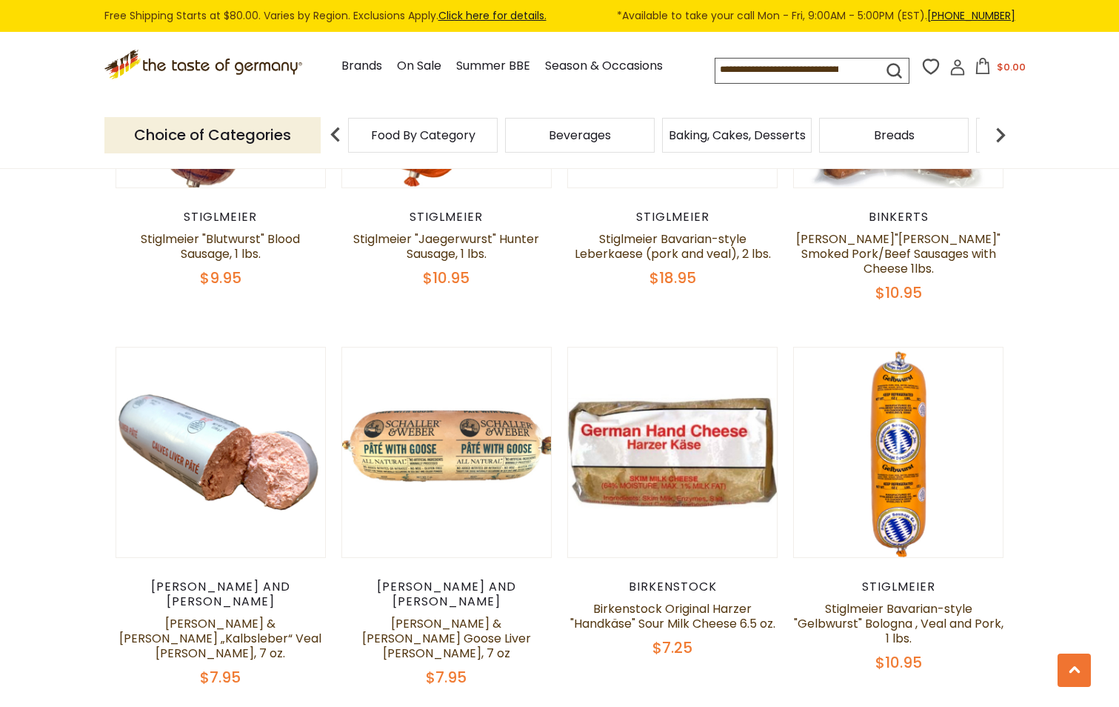
scroll to position [3556, 0]
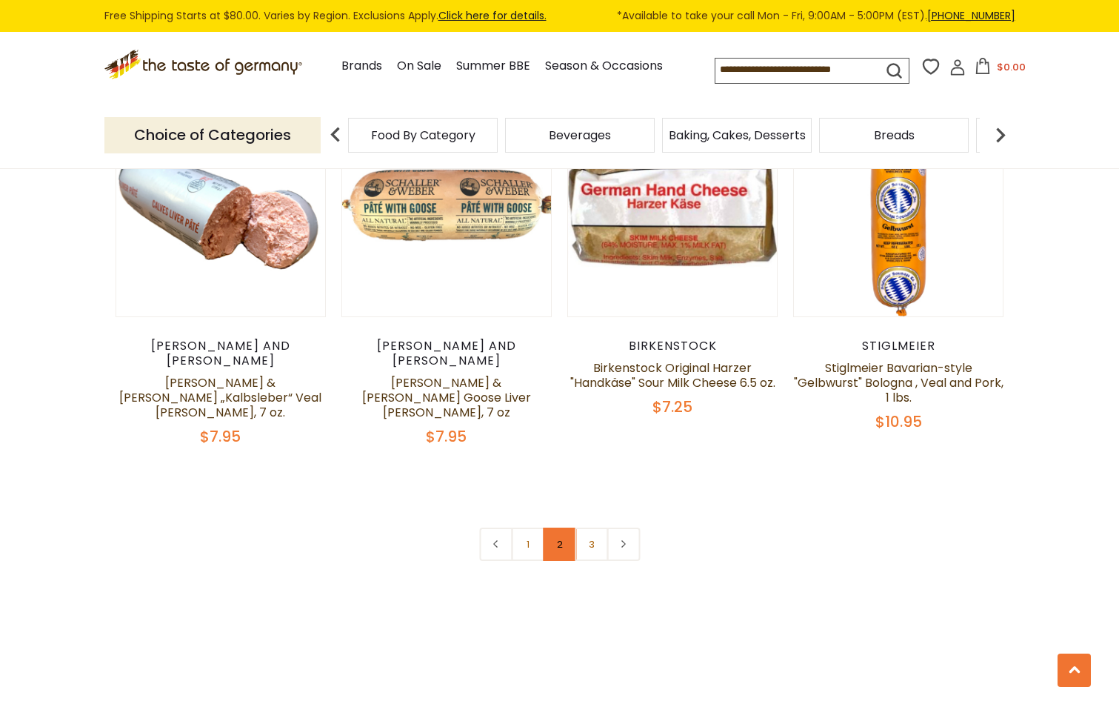
click at [557, 527] on link "2" at bounding box center [559, 543] width 33 height 33
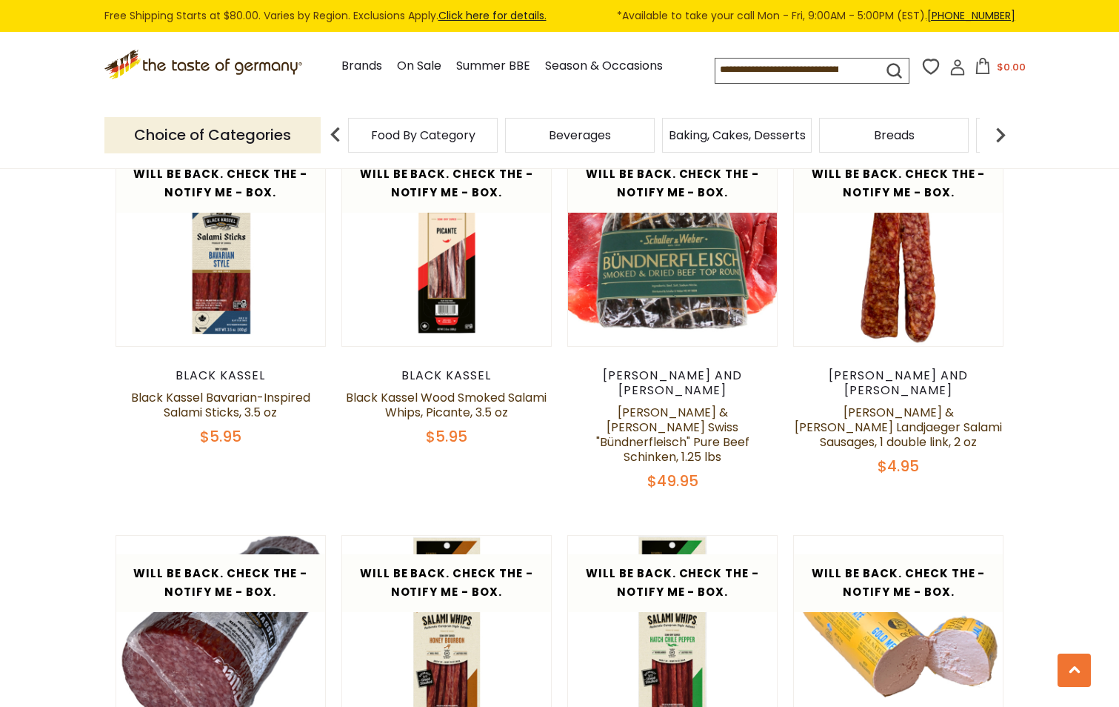
scroll to position [3509, 0]
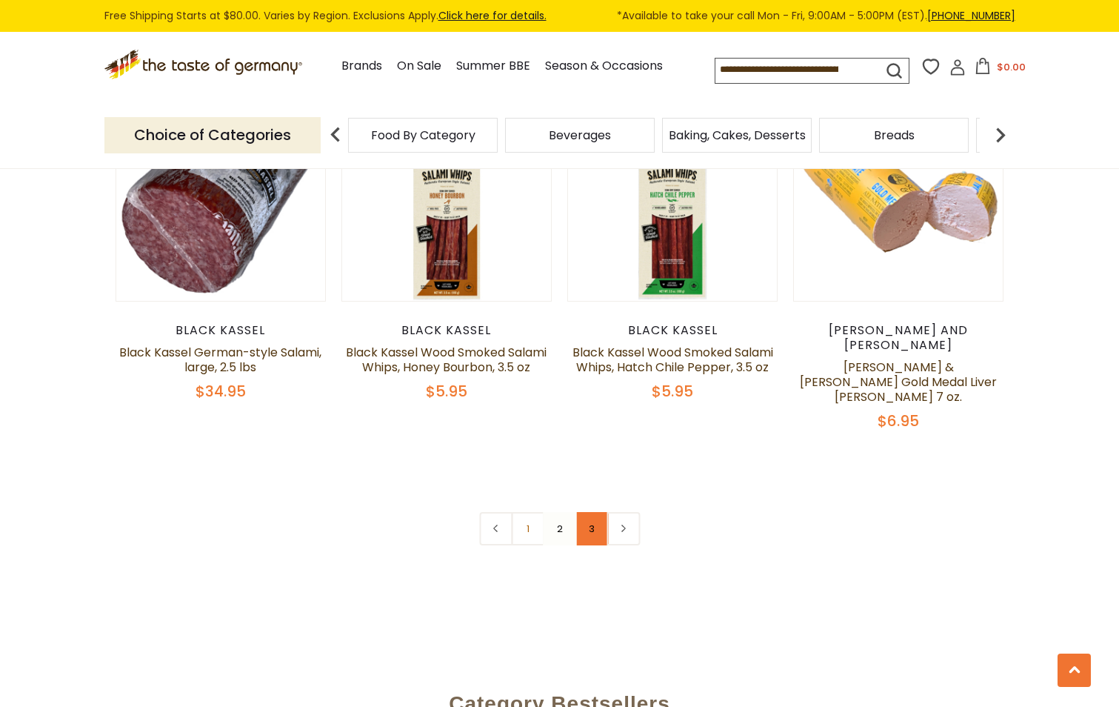
click at [593, 512] on link "3" at bounding box center [591, 528] width 33 height 33
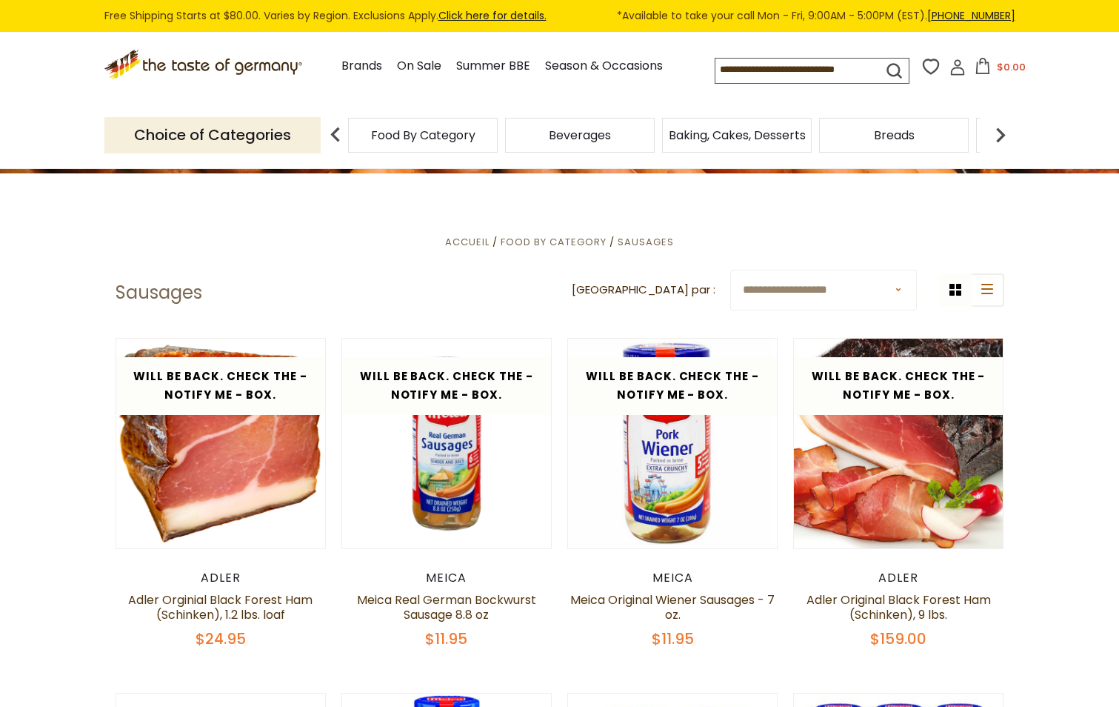
scroll to position [175, 0]
